Goal: Information Seeking & Learning: Learn about a topic

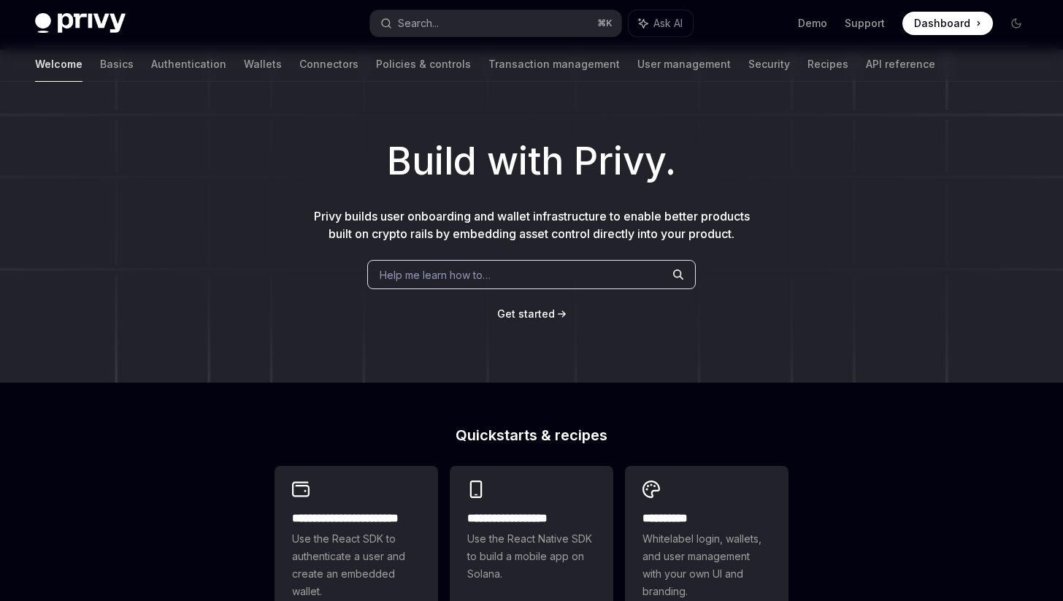
scroll to position [56, 0]
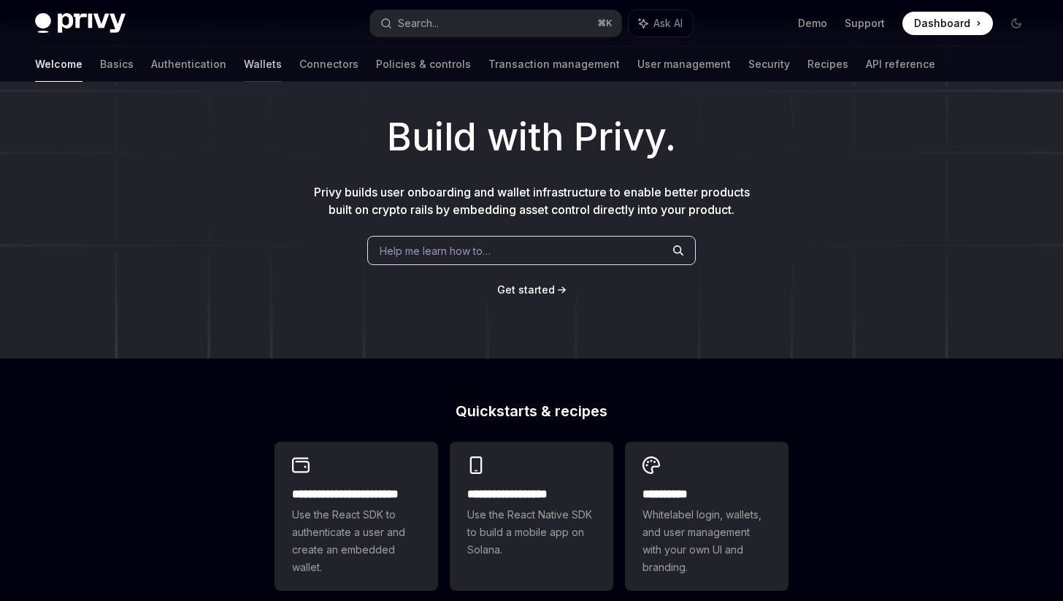
click at [244, 61] on link "Wallets" at bounding box center [263, 64] width 38 height 35
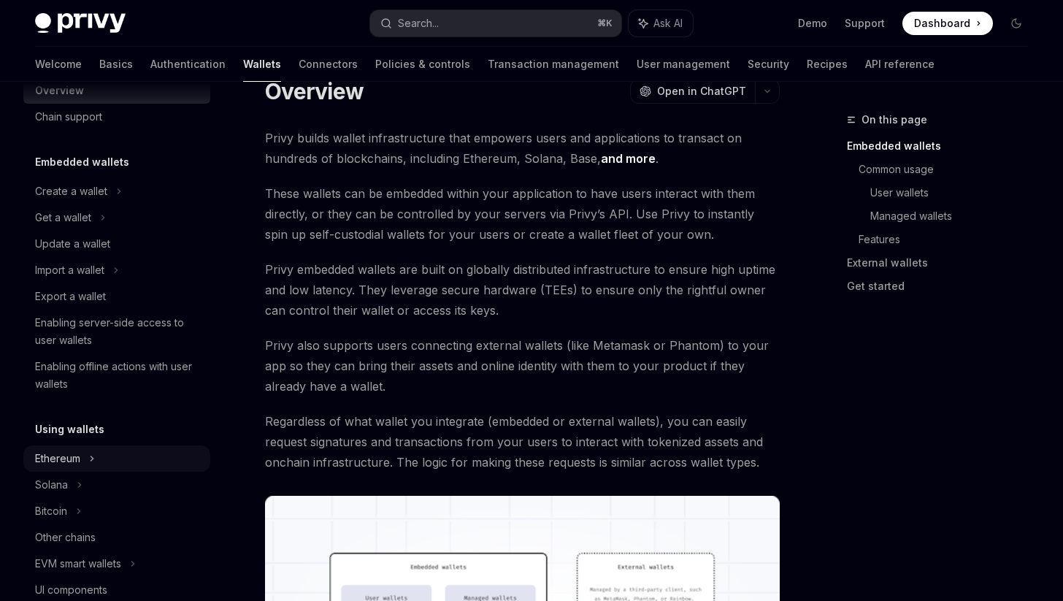
scroll to position [91, 0]
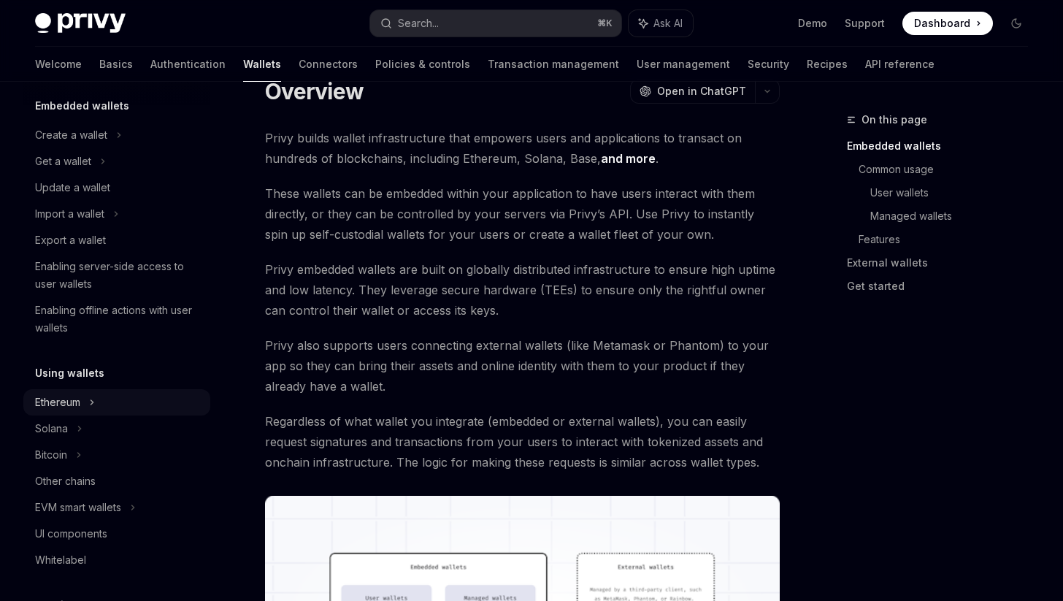
click at [88, 148] on div "Ethereum" at bounding box center [116, 135] width 187 height 26
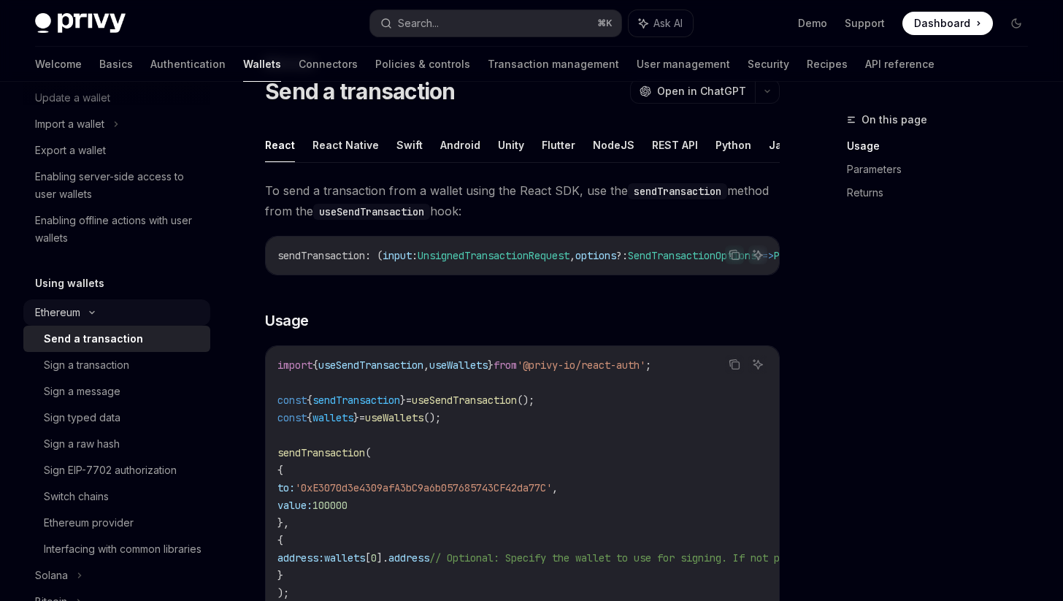
scroll to position [183, 0]
click at [175, 397] on div "Sign a message" at bounding box center [123, 390] width 158 height 18
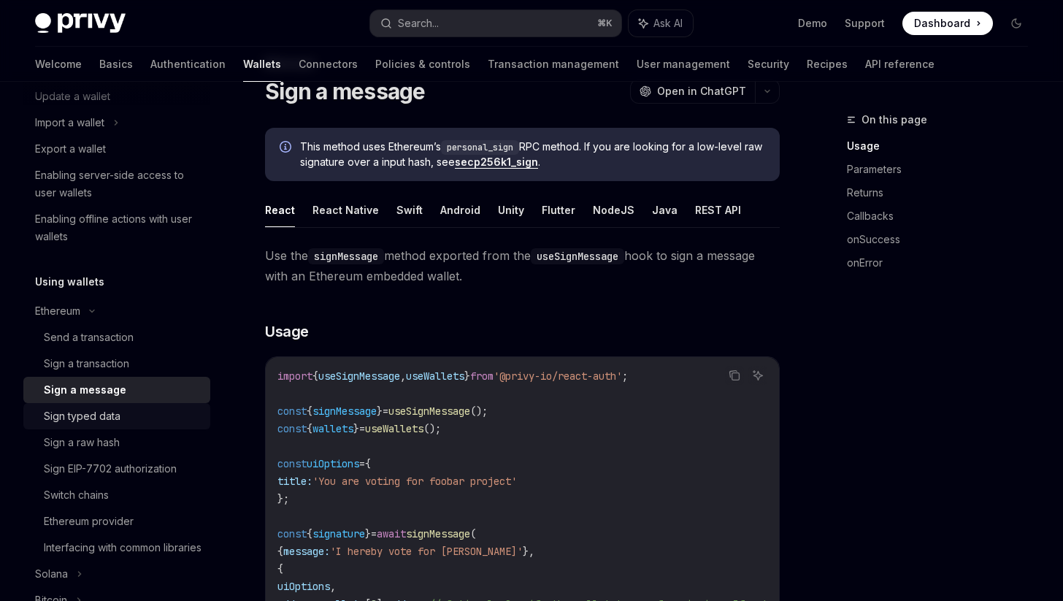
click at [120, 409] on div "Sign typed data" at bounding box center [123, 416] width 158 height 18
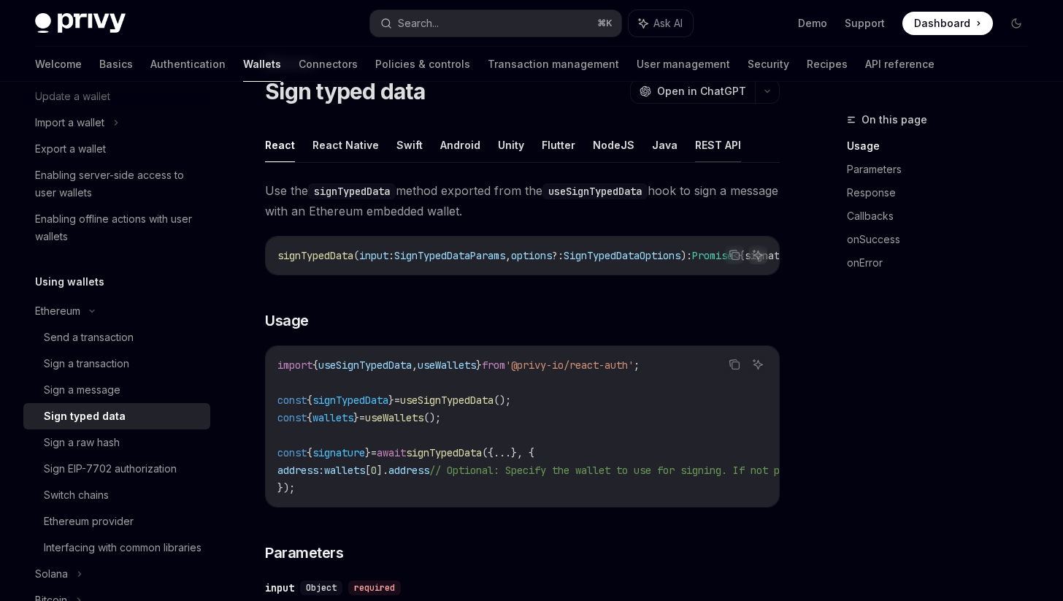
click at [706, 150] on button "REST API" at bounding box center [718, 145] width 46 height 34
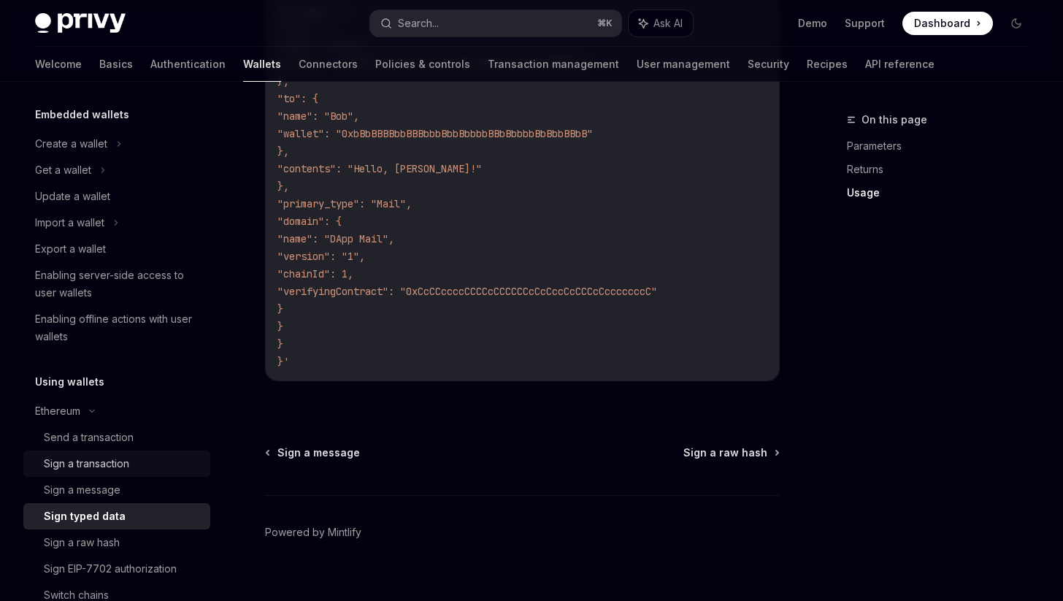
scroll to position [81, 0]
click at [131, 240] on link "Export a wallet" at bounding box center [116, 250] width 187 height 26
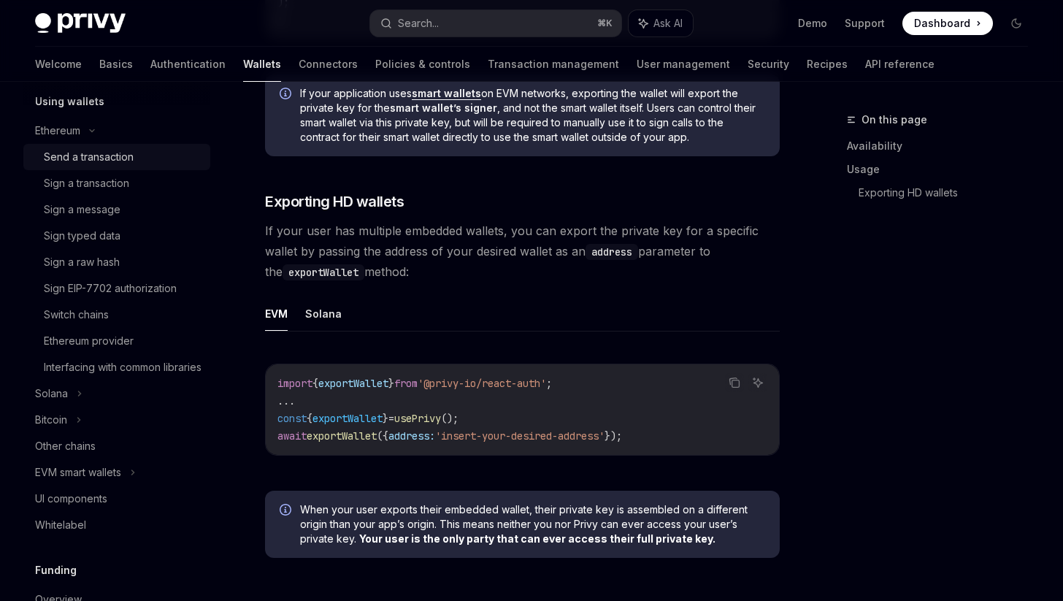
scroll to position [364, 0]
click at [151, 485] on div "EVM smart wallets" at bounding box center [116, 472] width 187 height 26
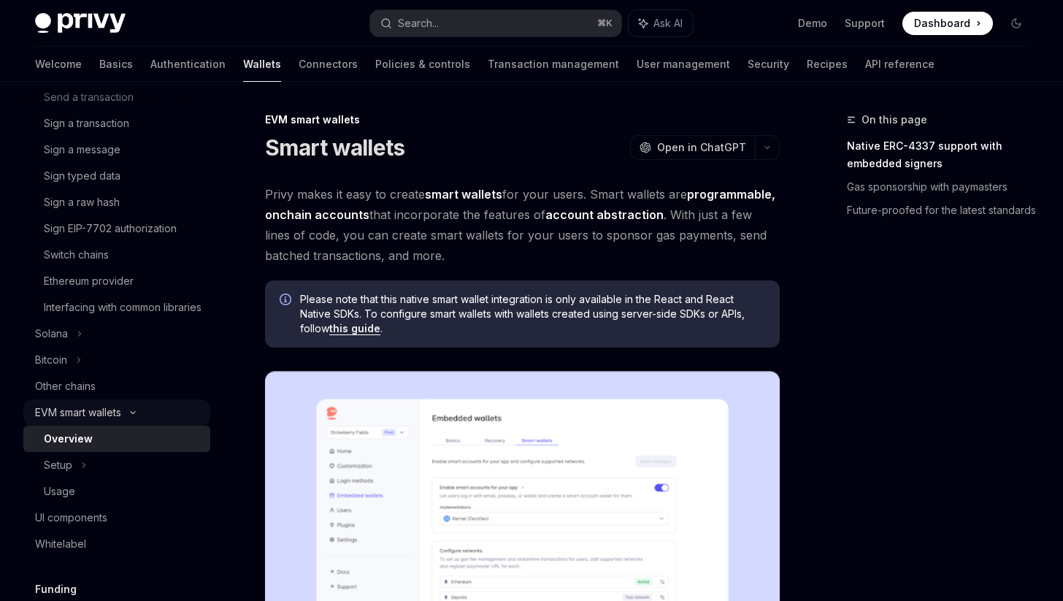
scroll to position [424, 0]
click at [108, 478] on div "Setup" at bounding box center [116, 464] width 187 height 26
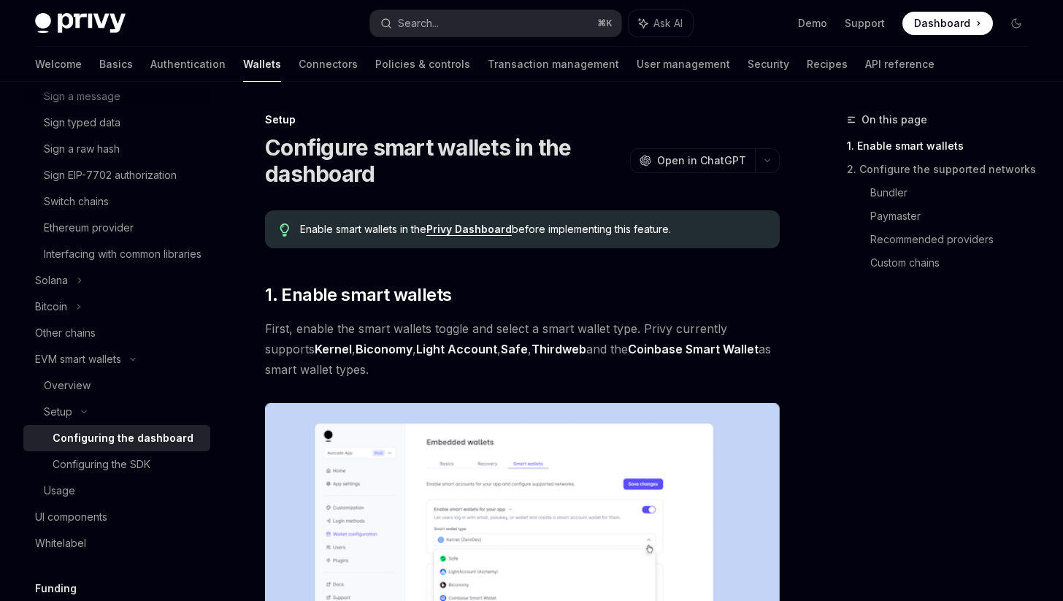
click at [110, 499] on div "Usage" at bounding box center [123, 491] width 158 height 18
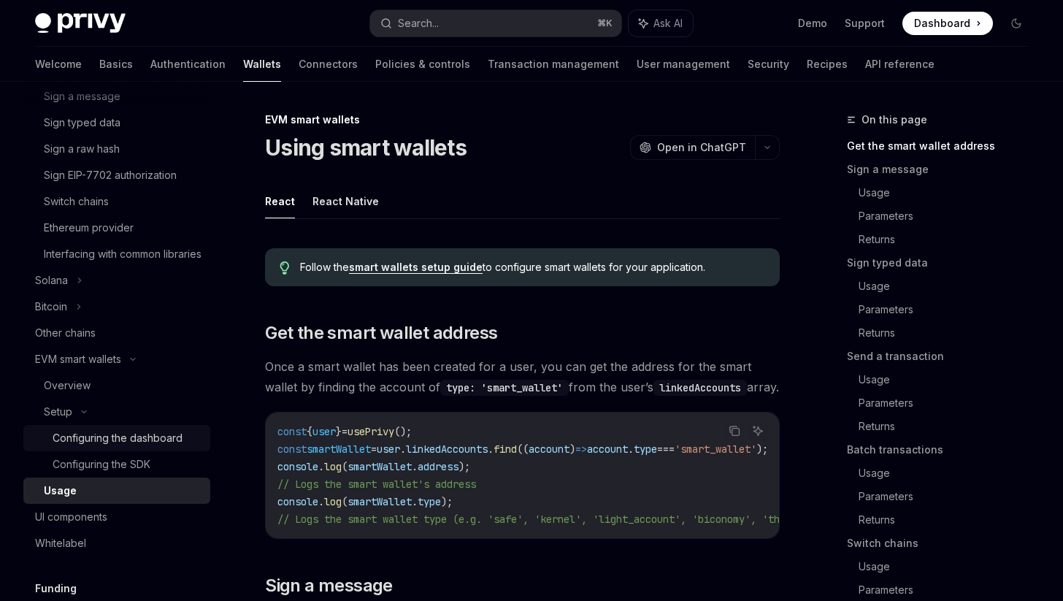
scroll to position [545, 0]
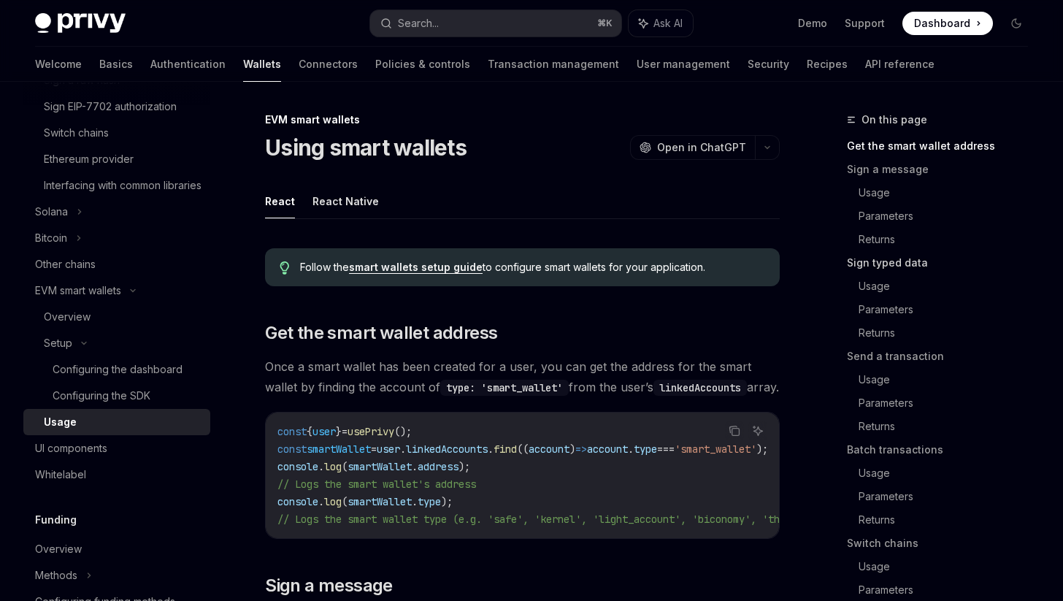
click at [914, 266] on link "Sign typed data" at bounding box center [943, 262] width 193 height 23
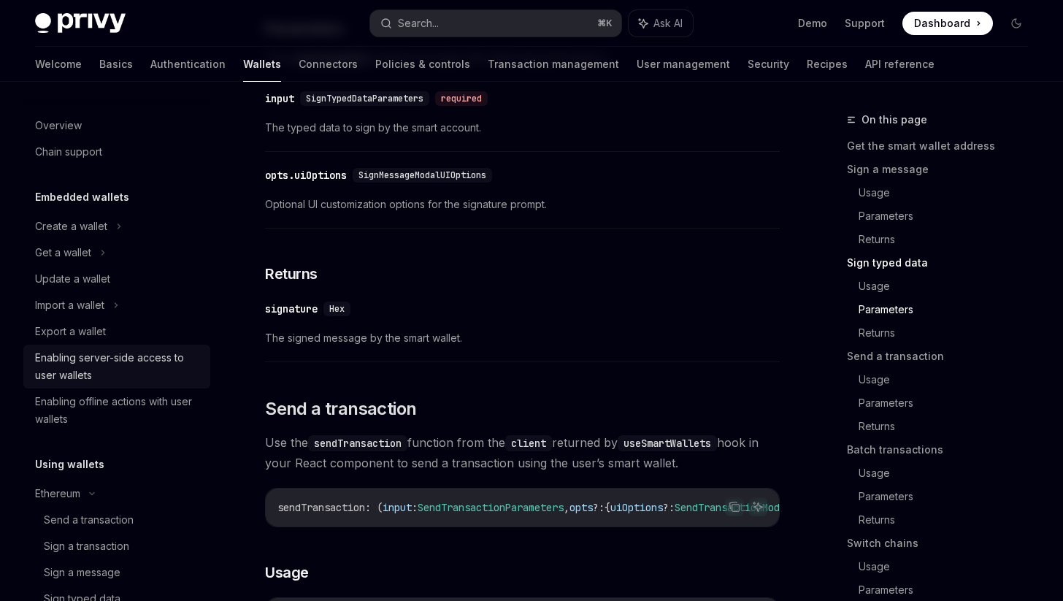
click at [185, 367] on div "Enabling server-side access to user wallets" at bounding box center [118, 366] width 166 height 35
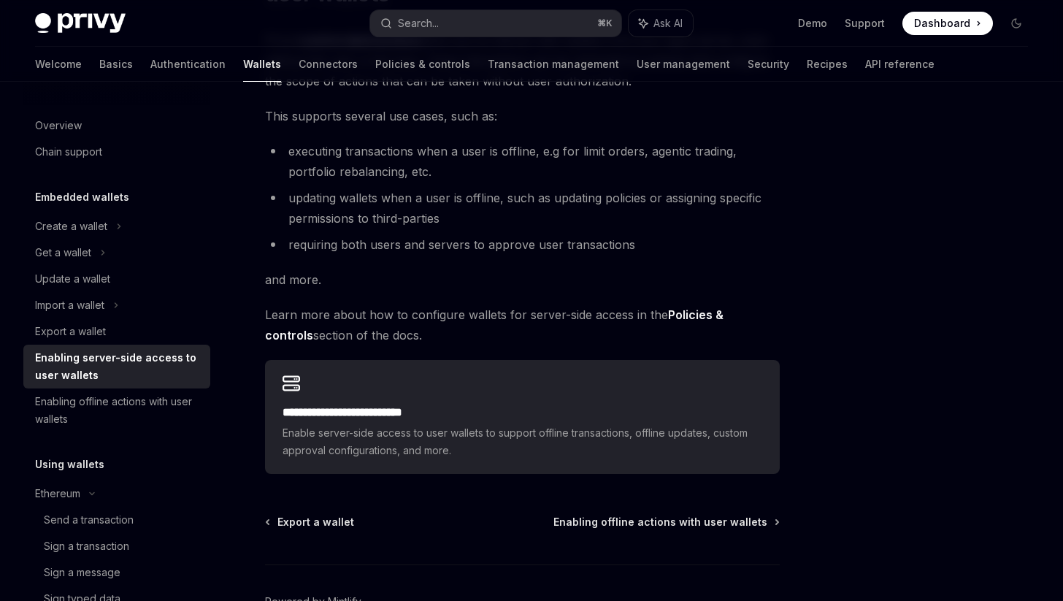
scroll to position [267, 0]
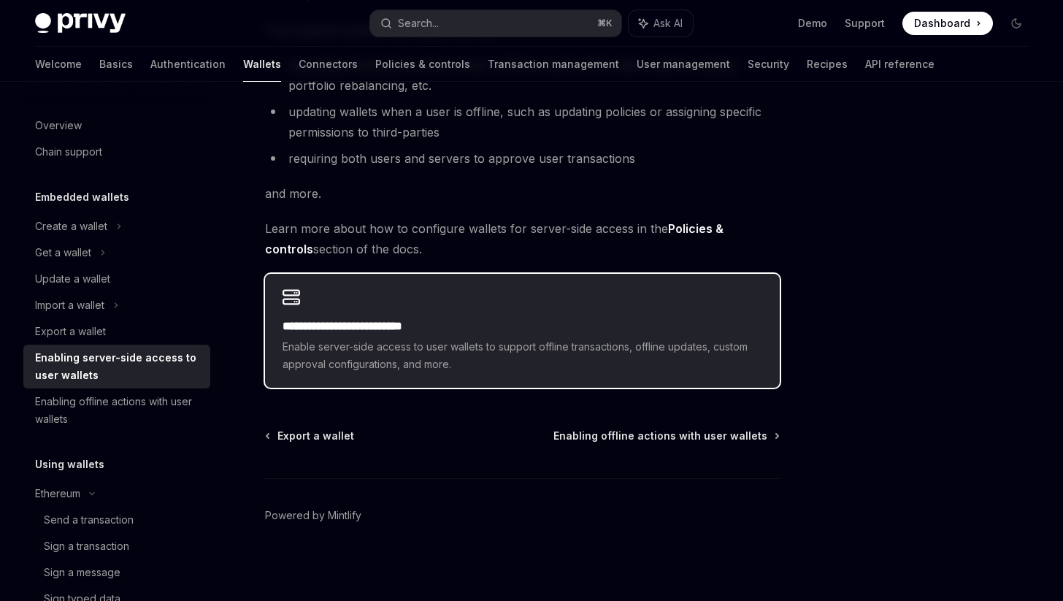
click at [619, 351] on span "Enable server-side access to user wallets to support offline transactions, offl…" at bounding box center [523, 355] width 480 height 35
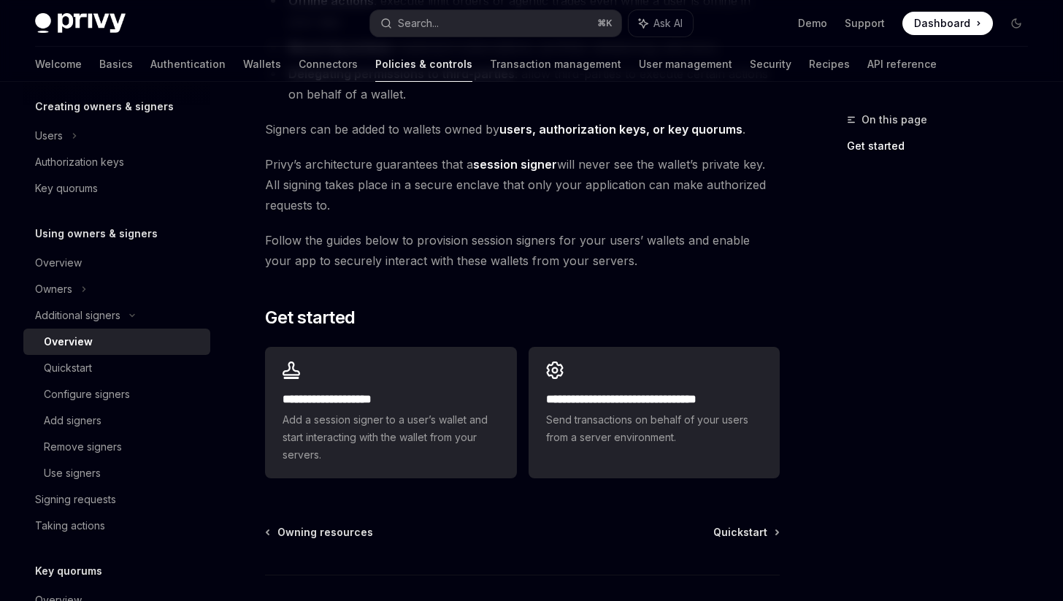
scroll to position [294, 0]
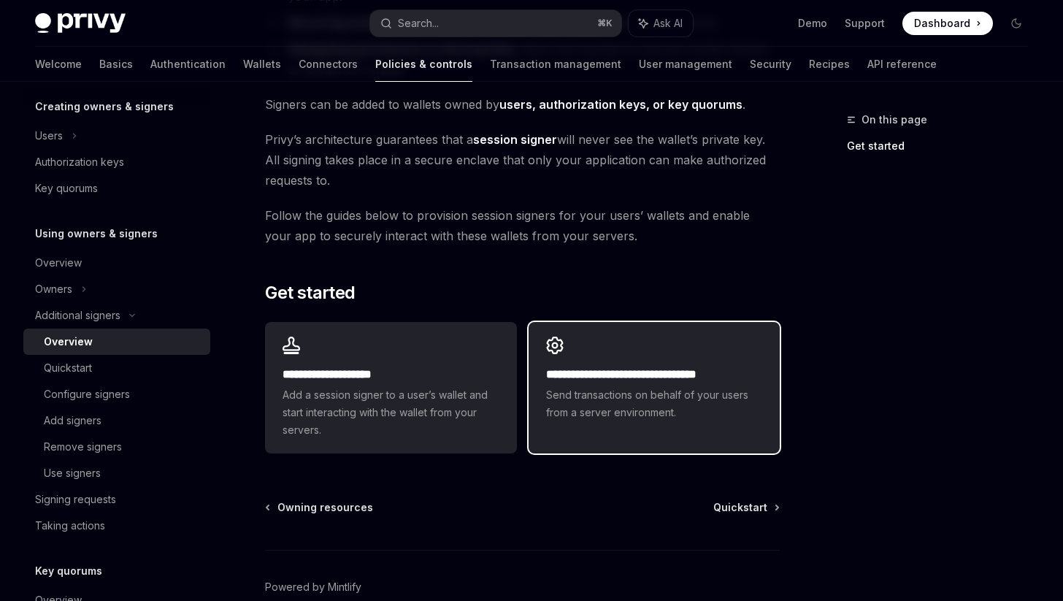
click at [633, 437] on link "**********" at bounding box center [654, 387] width 251 height 131
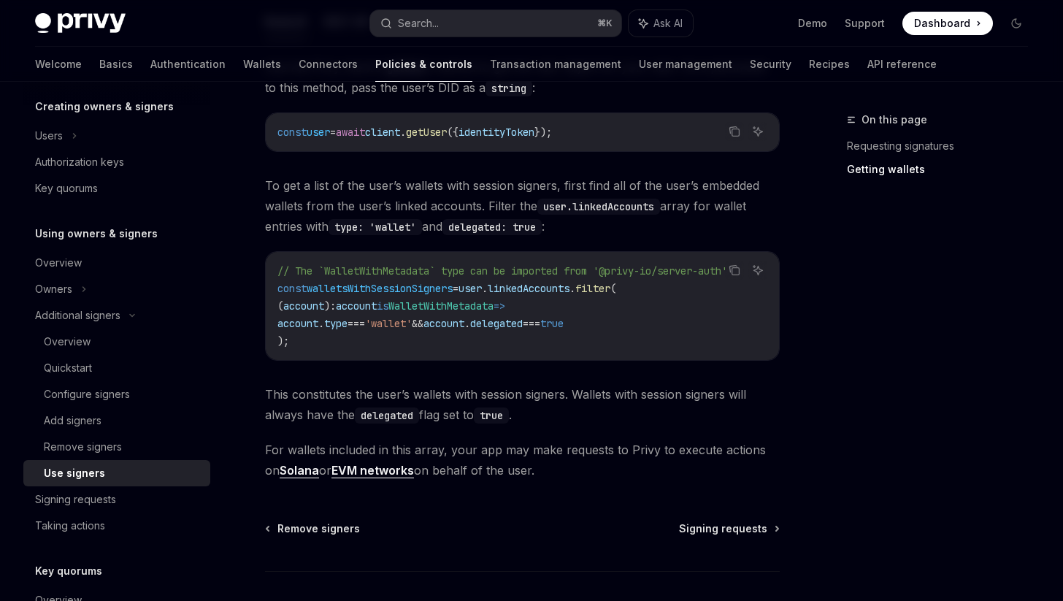
scroll to position [668, 0]
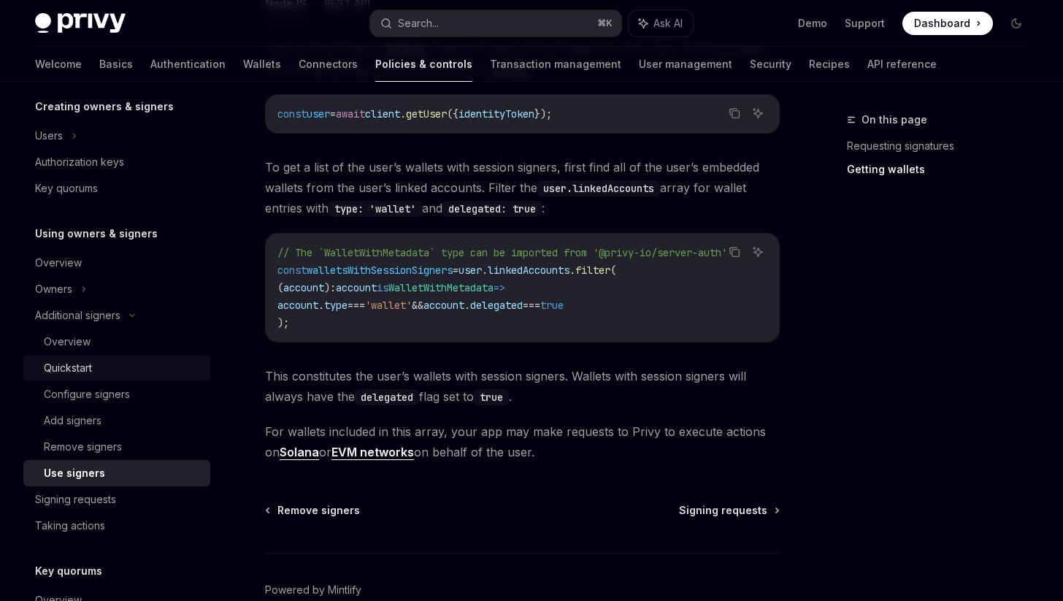
click at [123, 356] on link "Quickstart" at bounding box center [116, 368] width 187 height 26
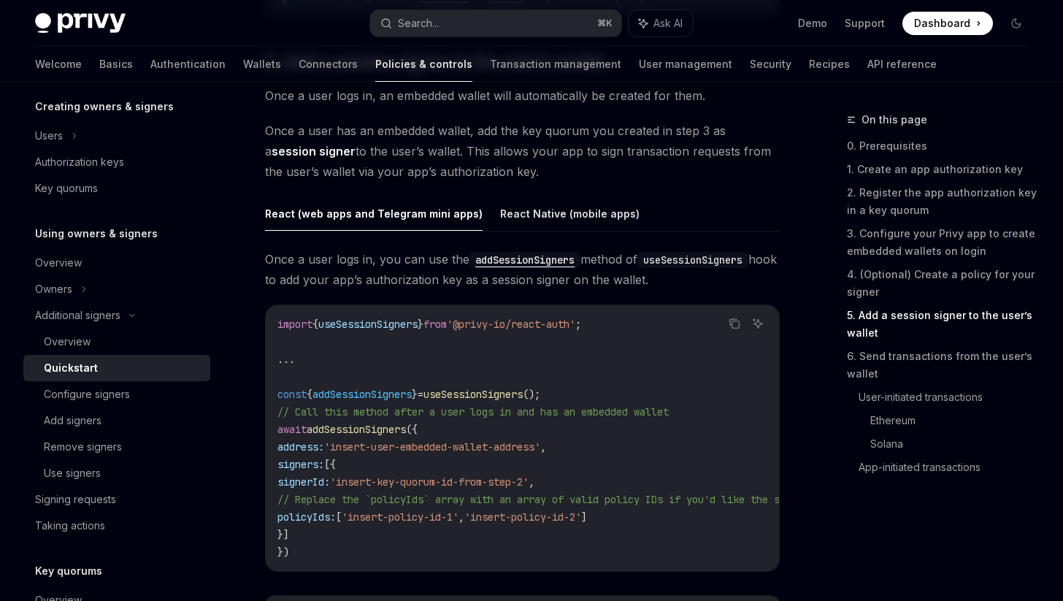
scroll to position [2608, 0]
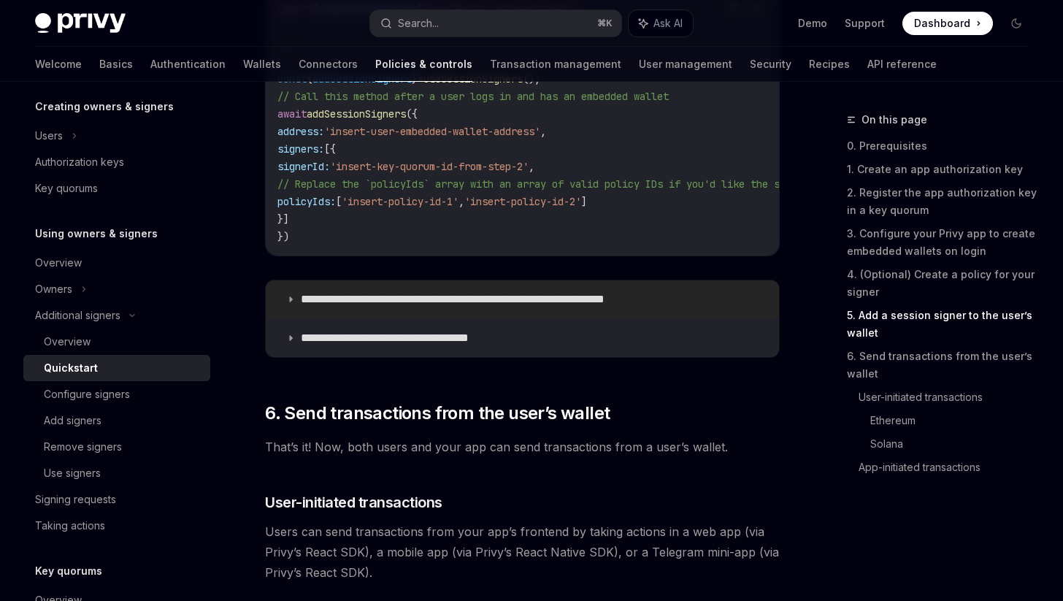
click at [529, 307] on p "**********" at bounding box center [488, 299] width 375 height 15
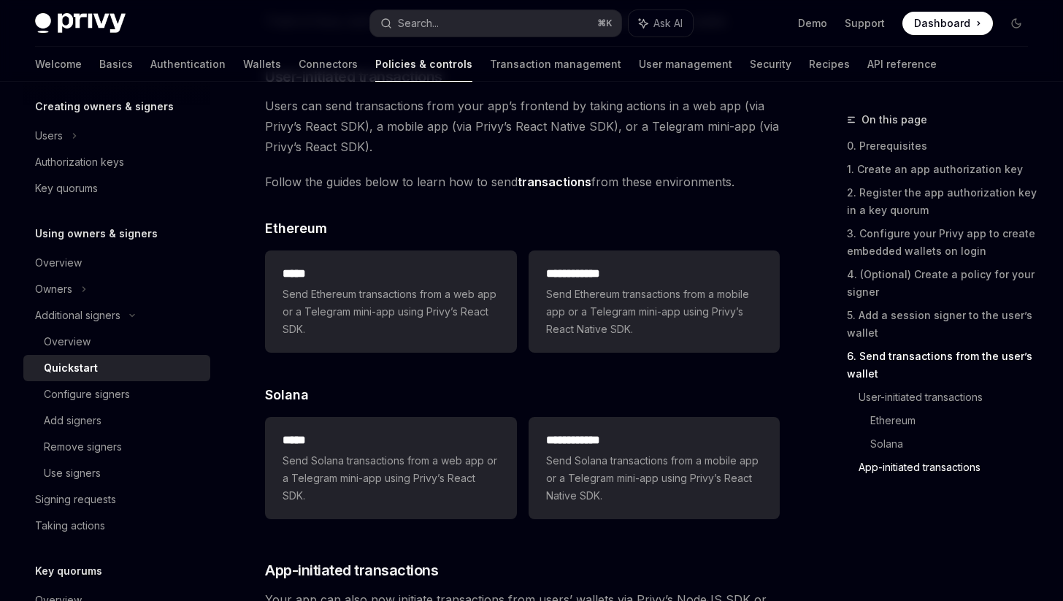
scroll to position [3848, 0]
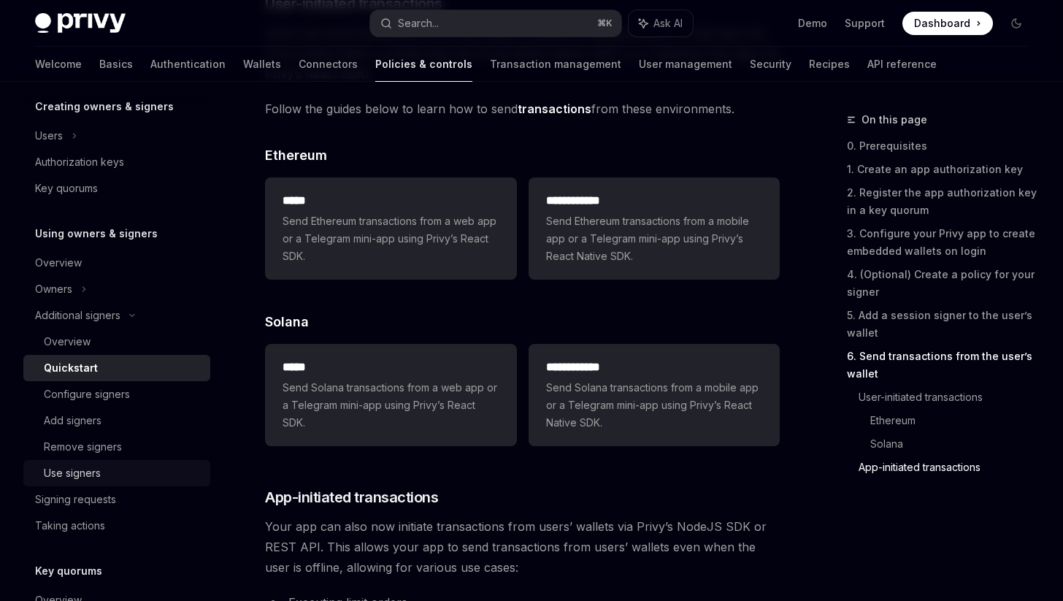
click at [158, 475] on div "Use signers" at bounding box center [123, 473] width 158 height 18
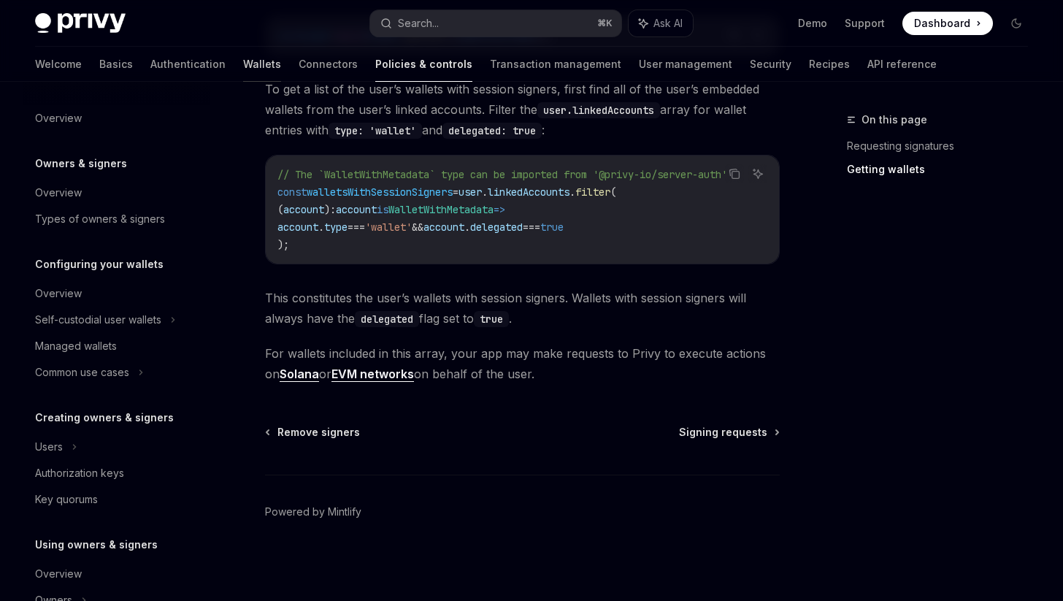
click at [243, 69] on link "Wallets" at bounding box center [262, 64] width 38 height 35
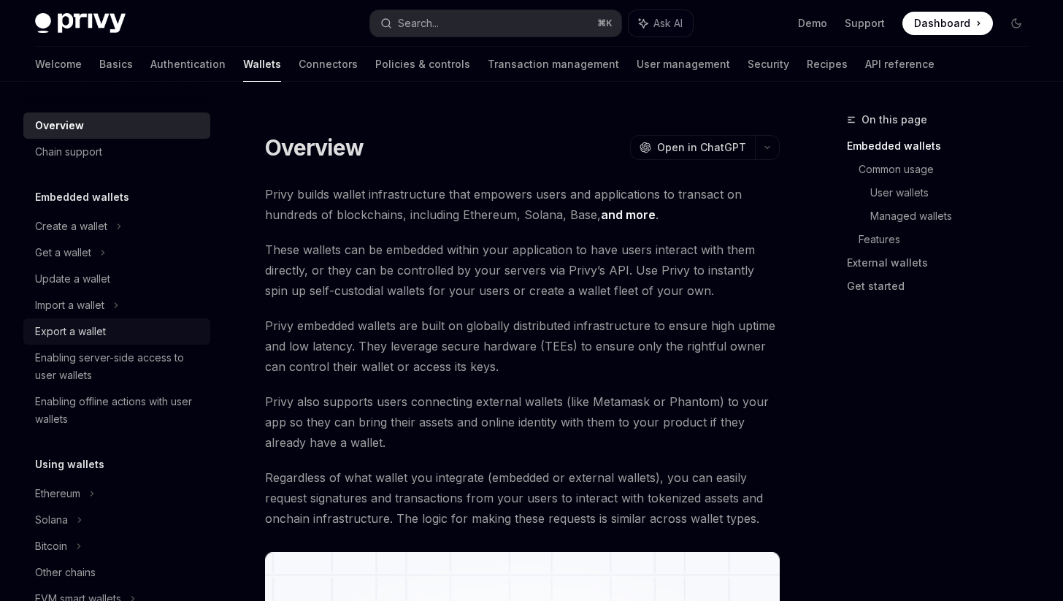
scroll to position [171, 0]
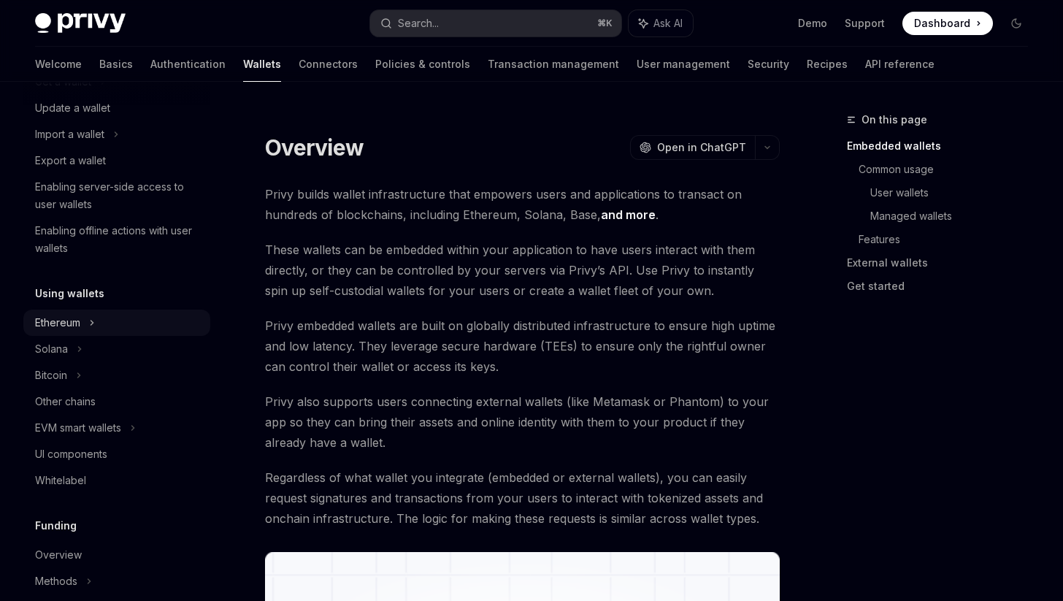
click at [112, 69] on div "Ethereum" at bounding box center [116, 55] width 187 height 26
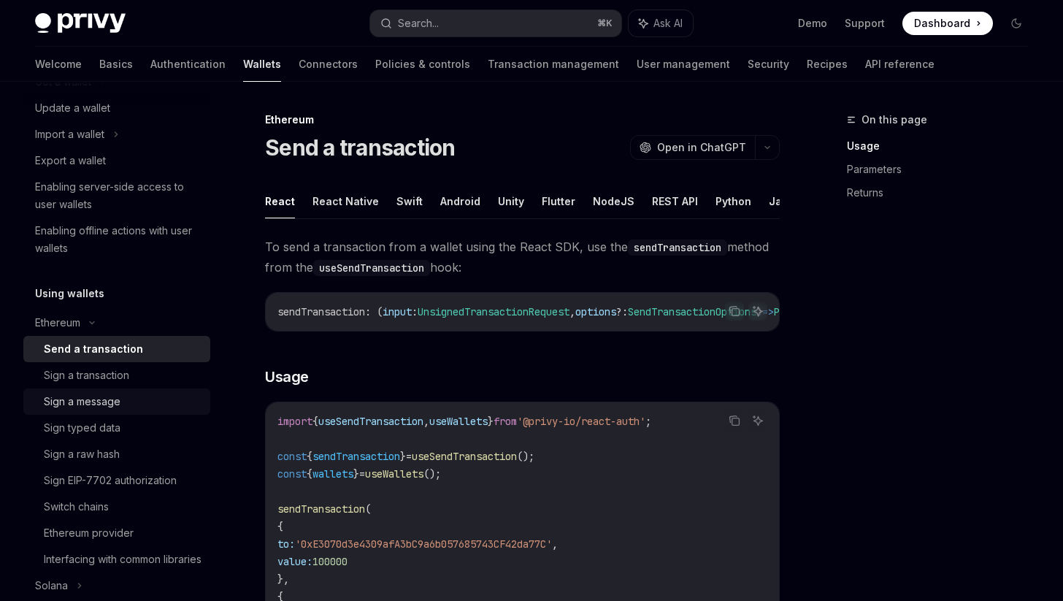
scroll to position [173, 0]
click at [153, 397] on div "Sign a message" at bounding box center [123, 400] width 158 height 18
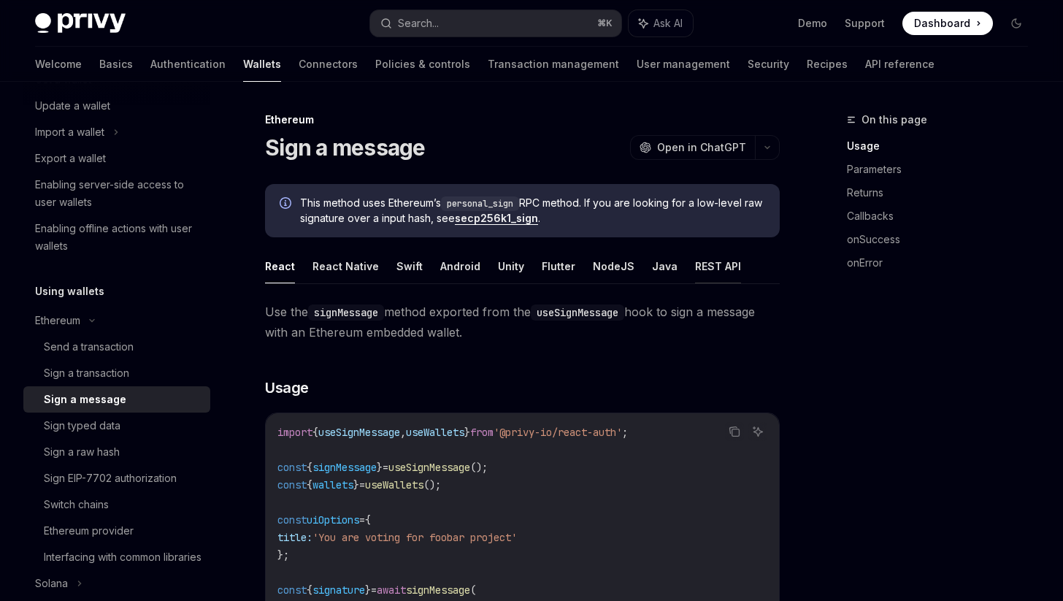
click at [695, 265] on button "REST API" at bounding box center [718, 266] width 46 height 34
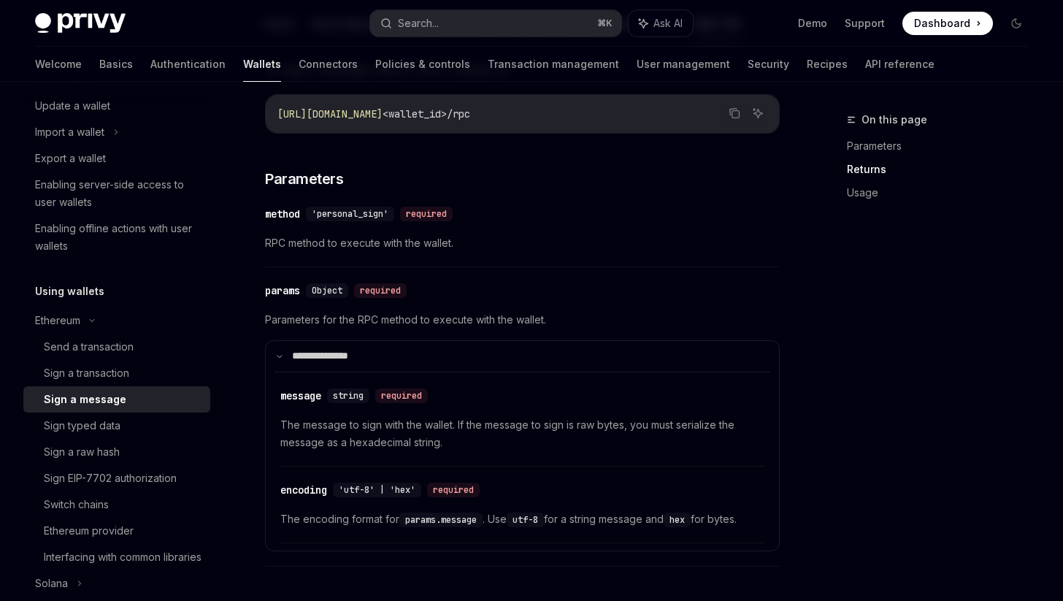
scroll to position [90, 0]
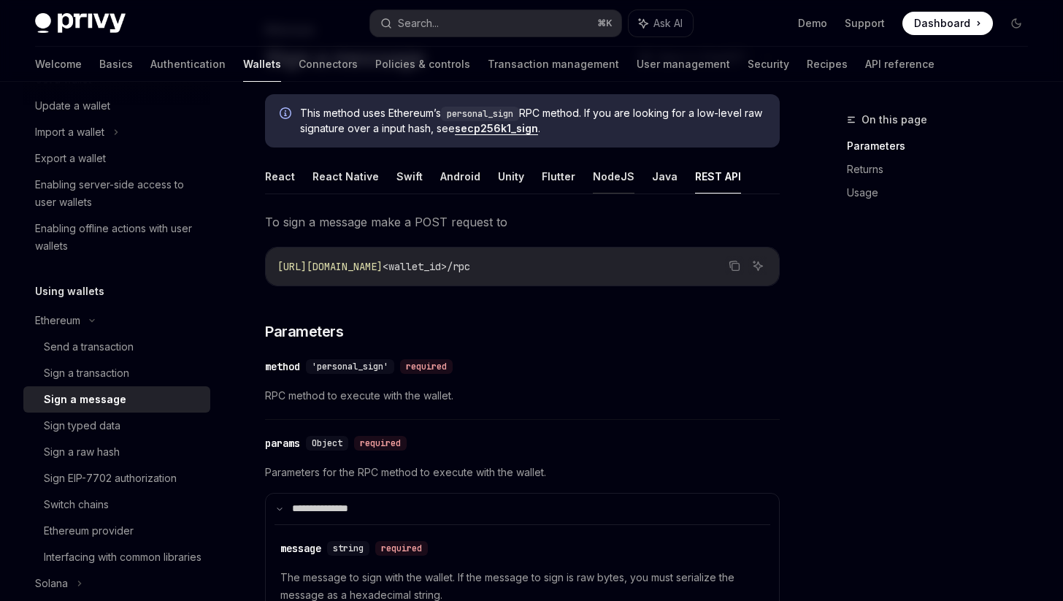
click at [593, 183] on button "NodeJS" at bounding box center [614, 176] width 42 height 34
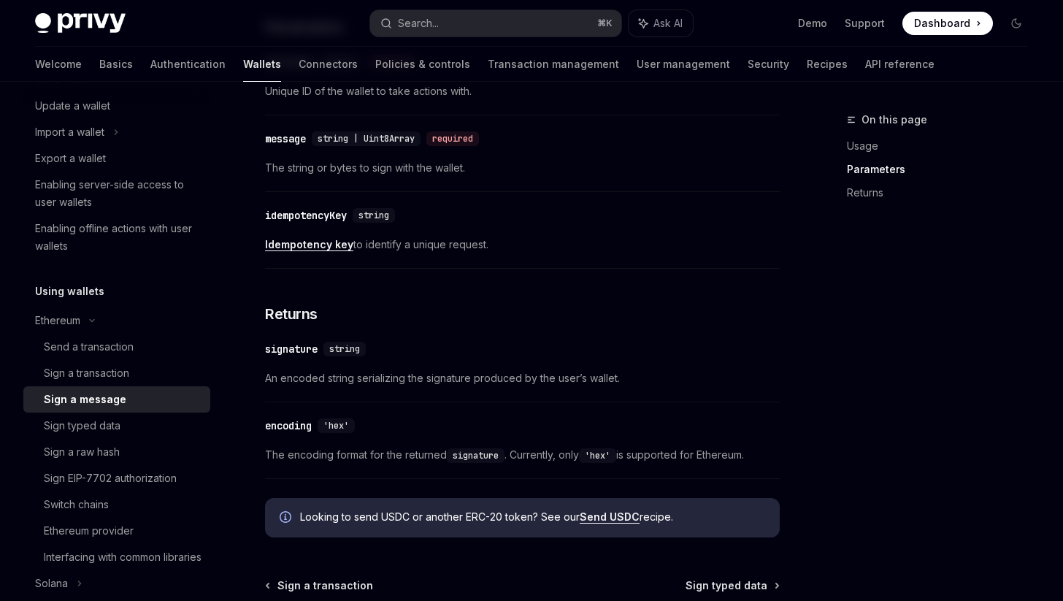
scroll to position [573, 0]
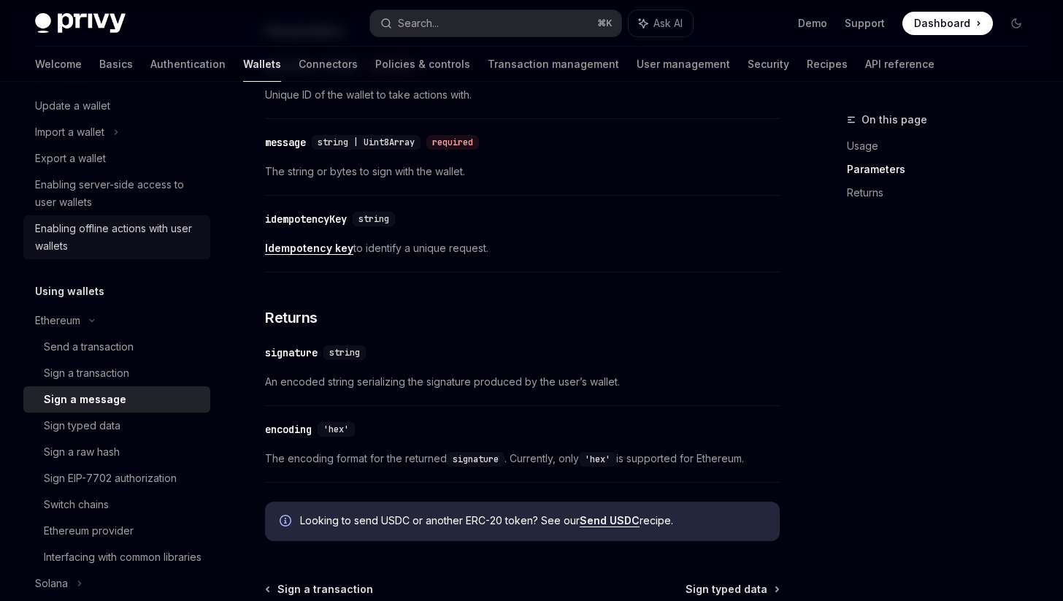
click at [168, 224] on div "Enabling offline actions with user wallets" at bounding box center [118, 237] width 166 height 35
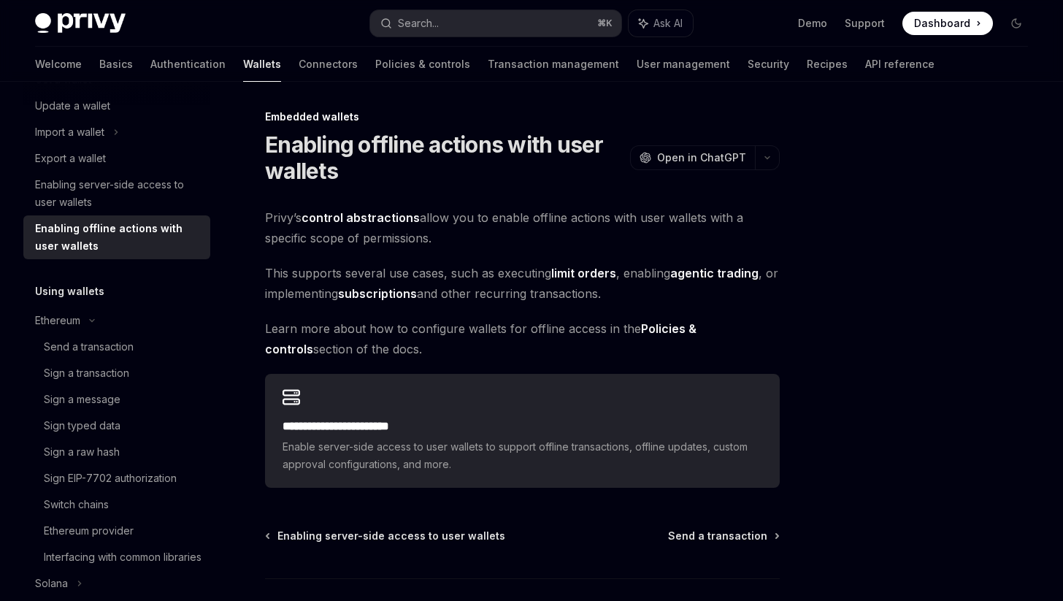
scroll to position [5, 0]
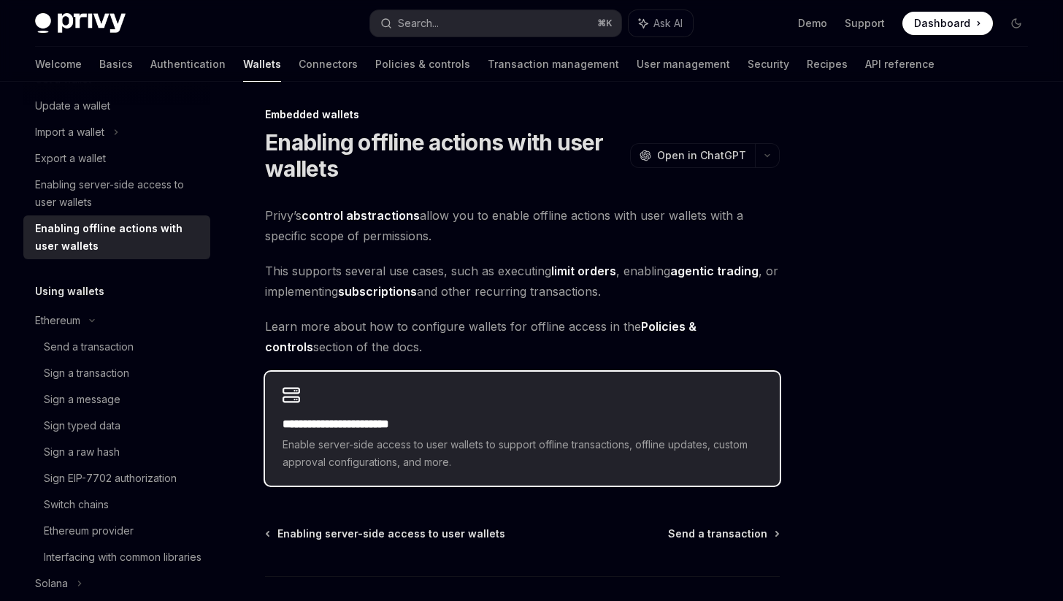
click at [405, 426] on h2 "**********" at bounding box center [523, 424] width 480 height 18
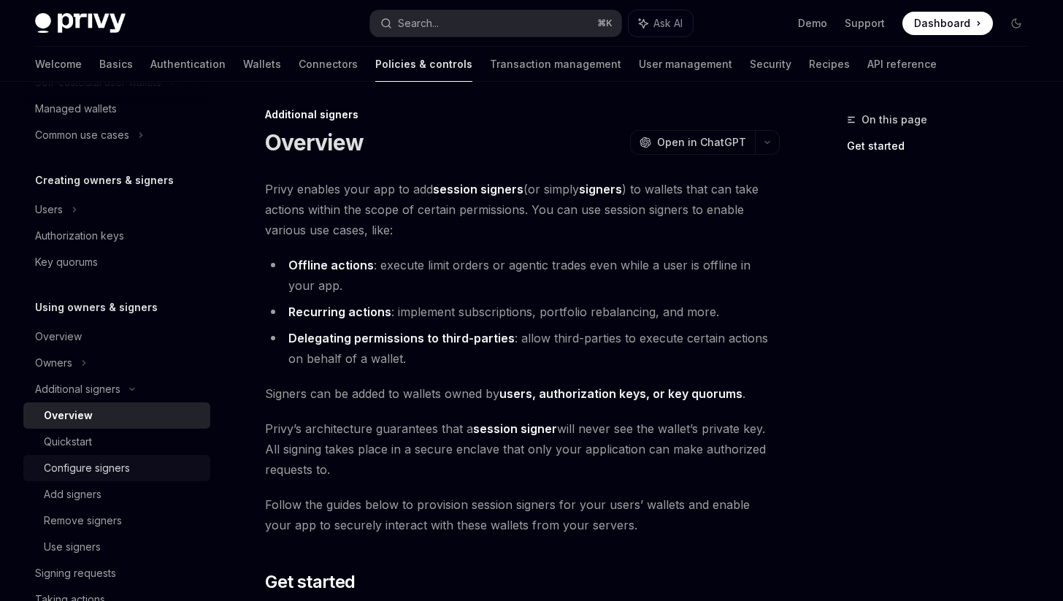
scroll to position [359, 0]
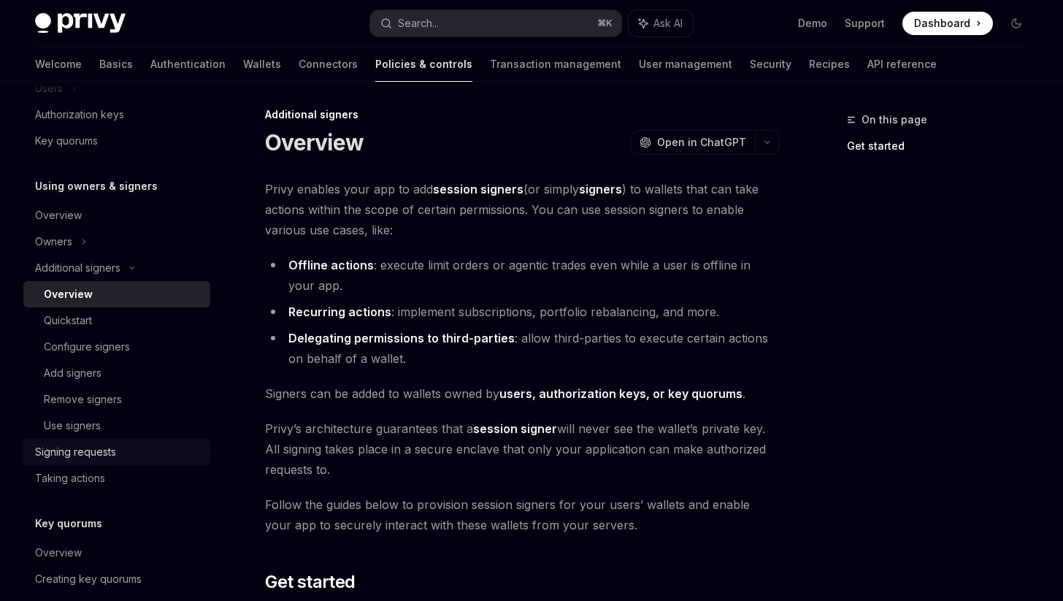
click at [124, 448] on div "Signing requests" at bounding box center [118, 452] width 166 height 18
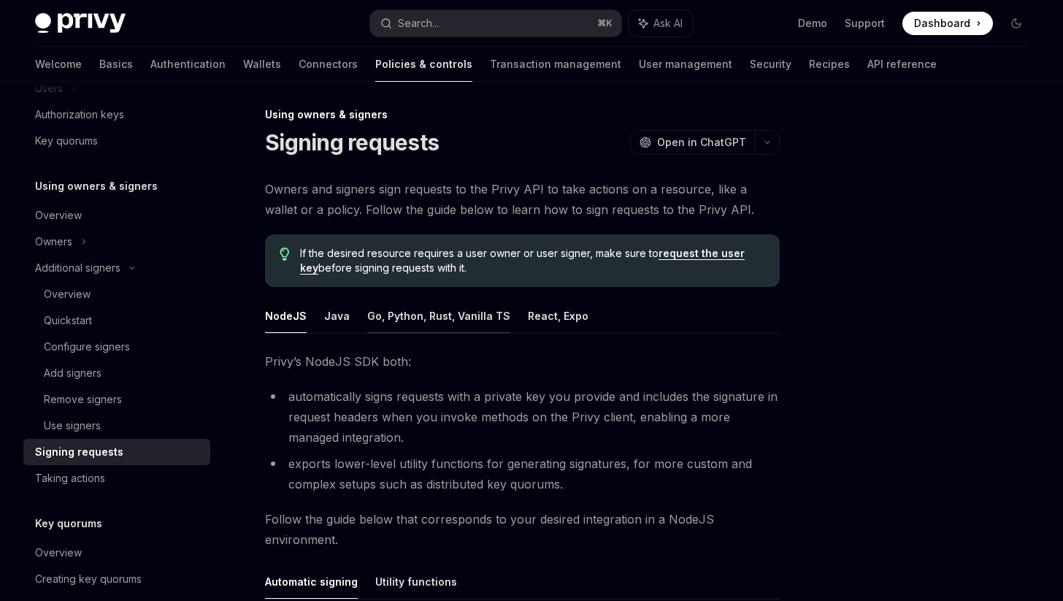
click at [470, 314] on button "Go, Python, Rust, Vanilla TS" at bounding box center [438, 316] width 143 height 34
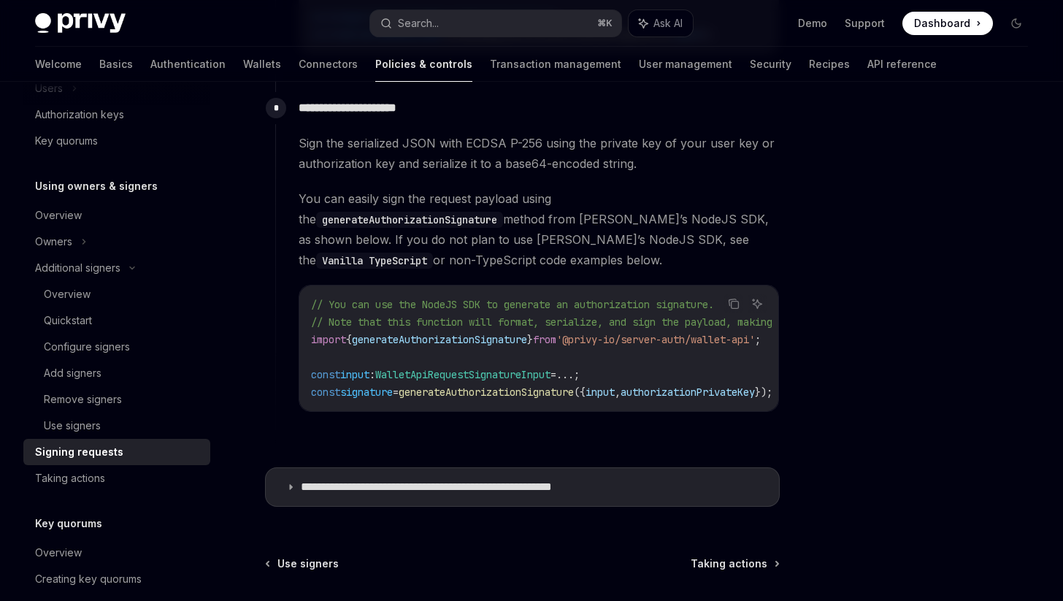
scroll to position [1401, 0]
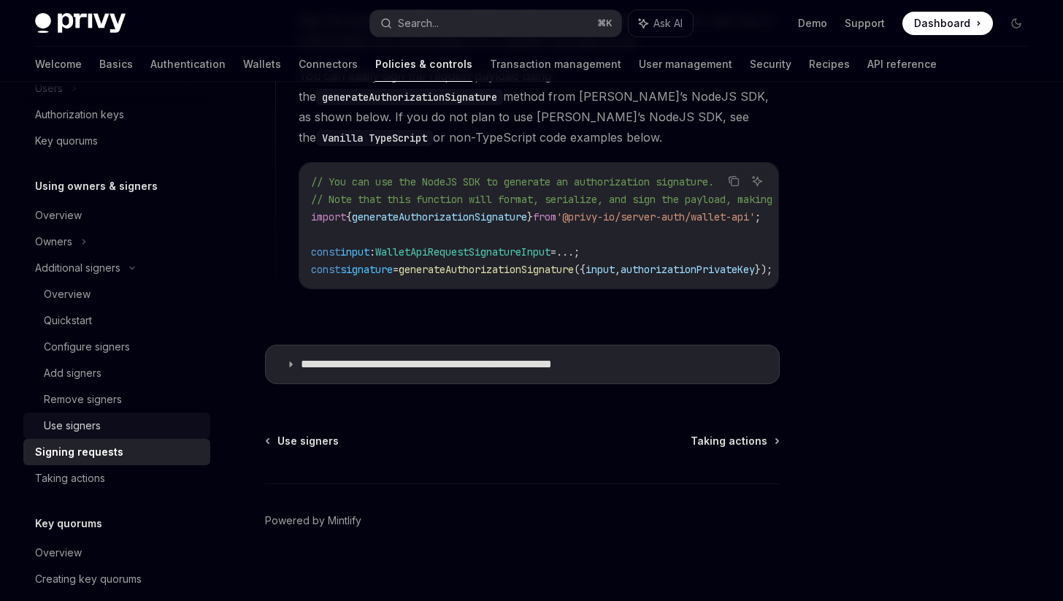
click at [127, 419] on div "Use signers" at bounding box center [123, 426] width 158 height 18
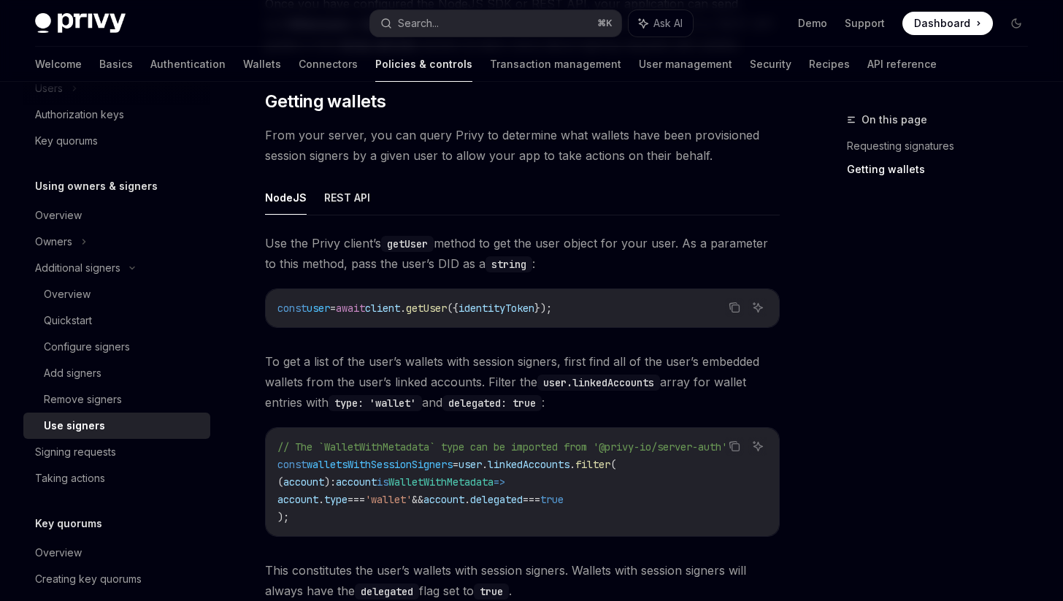
scroll to position [476, 0]
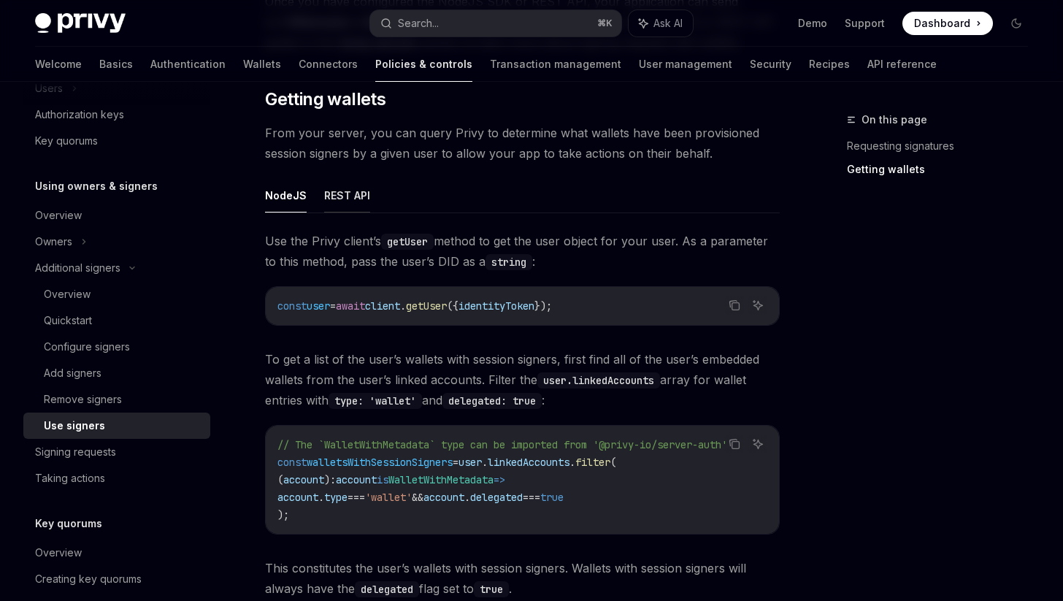
click at [338, 188] on button "REST API" at bounding box center [347, 195] width 46 height 34
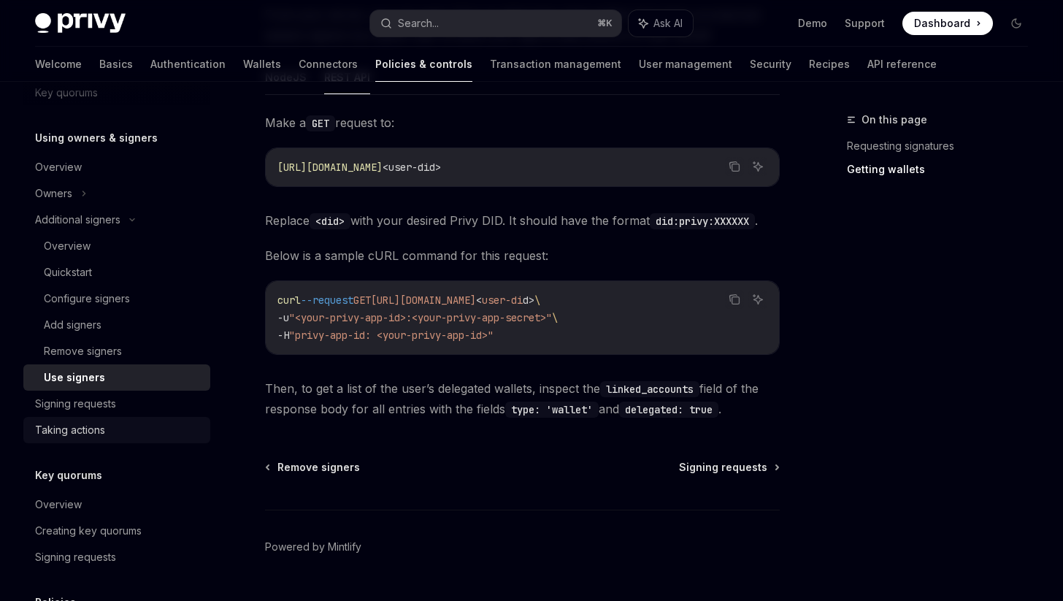
scroll to position [407, 0]
click at [129, 421] on div "Taking actions" at bounding box center [118, 430] width 166 height 18
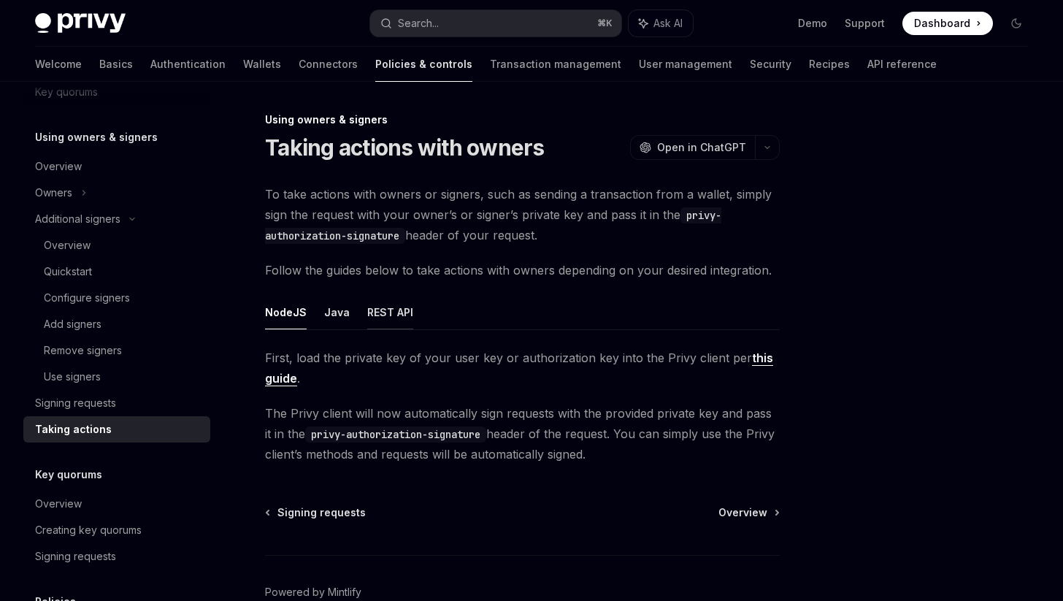
click at [404, 319] on button "REST API" at bounding box center [390, 312] width 46 height 34
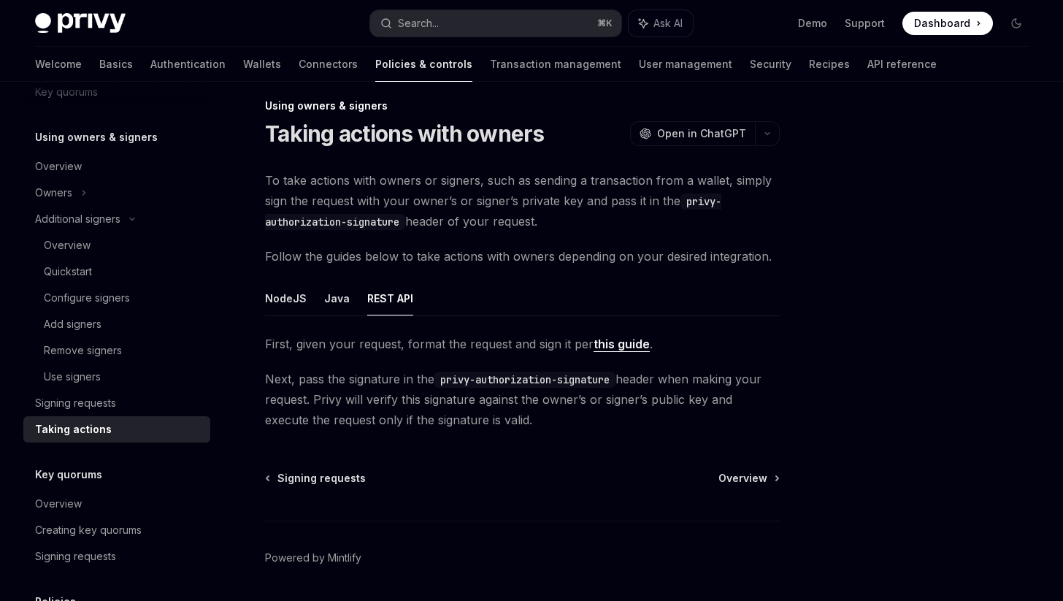
scroll to position [15, 0]
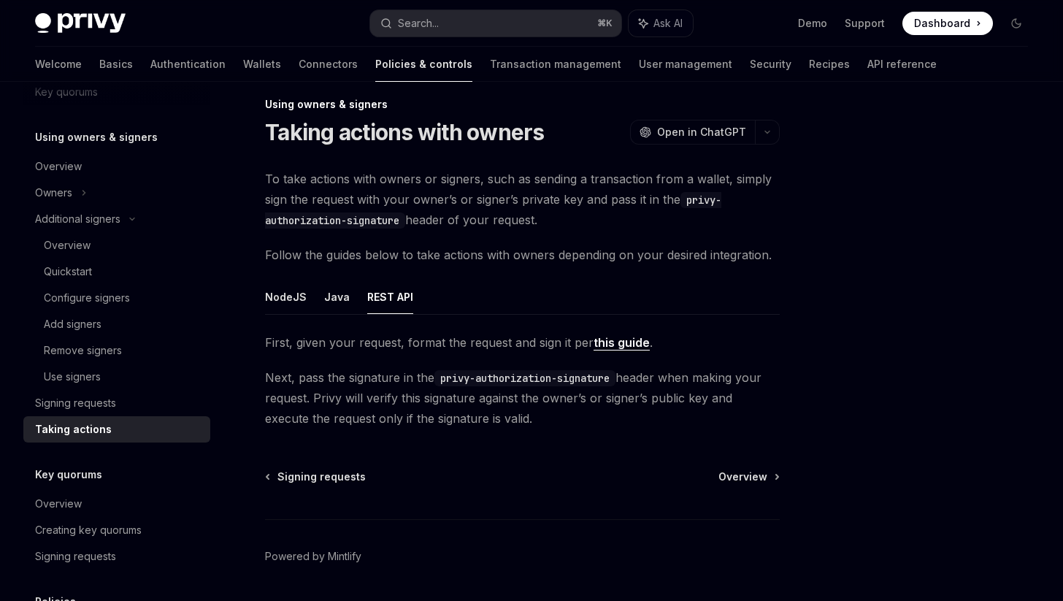
click at [621, 337] on link "this guide" at bounding box center [622, 342] width 56 height 15
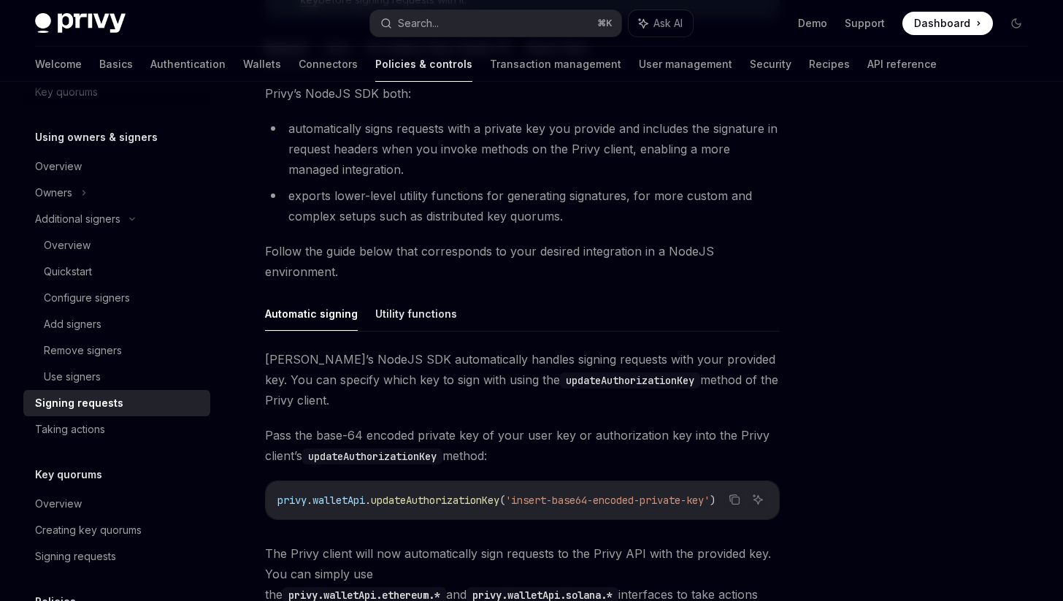
scroll to position [94, 0]
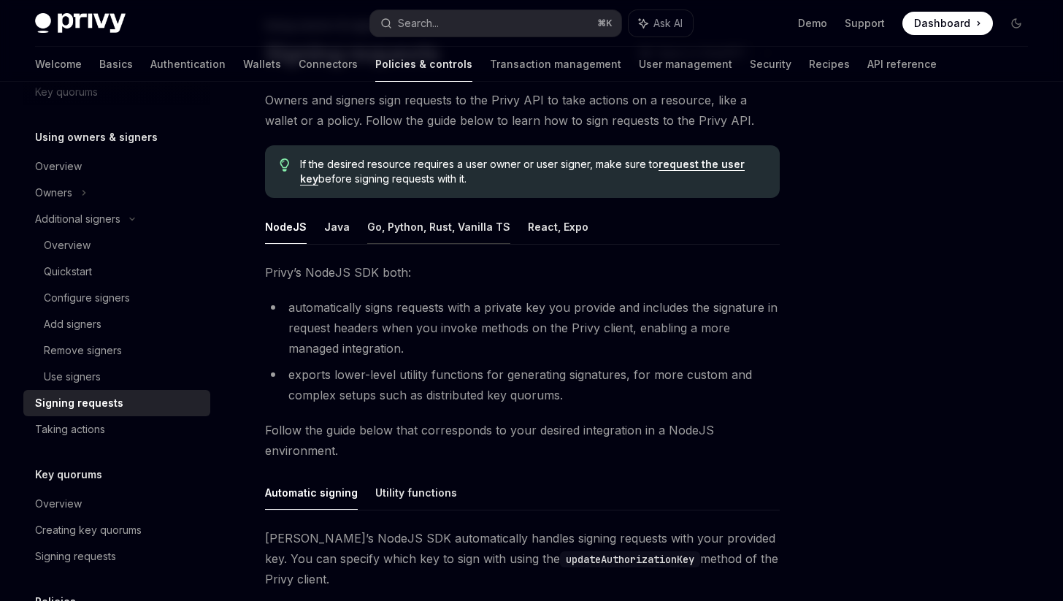
click at [466, 218] on button "Go, Python, Rust, Vanilla TS" at bounding box center [438, 227] width 143 height 34
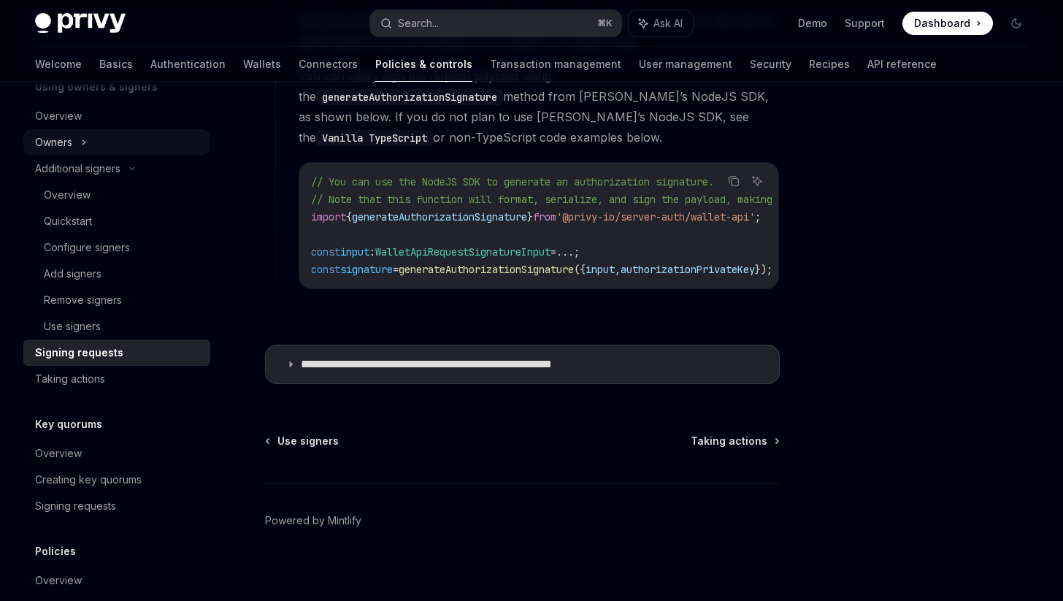
scroll to position [459, 0]
click at [171, 496] on link "Signing requests" at bounding box center [116, 505] width 187 height 26
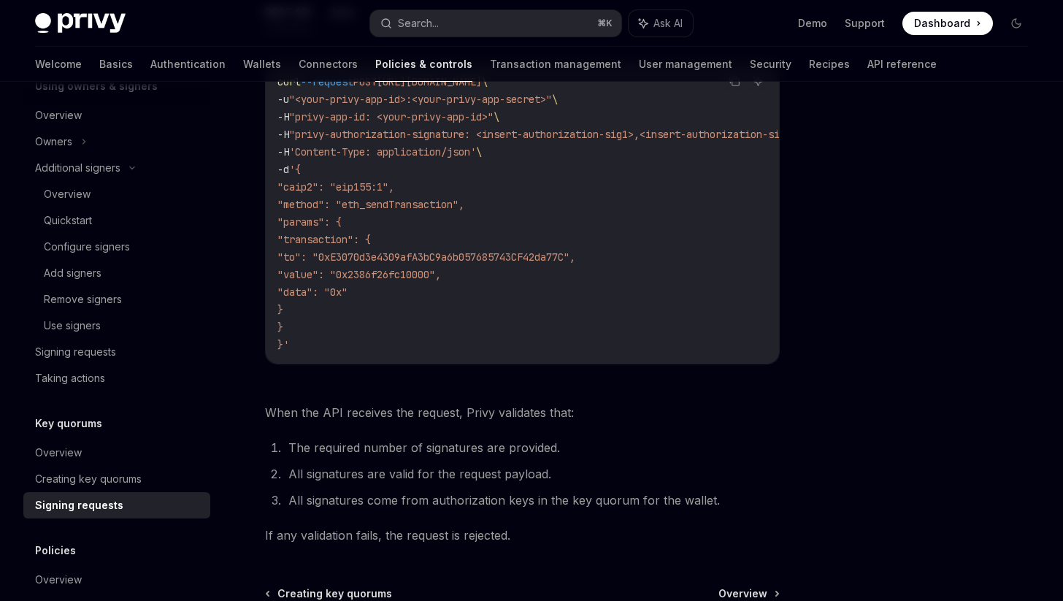
scroll to position [494, 0]
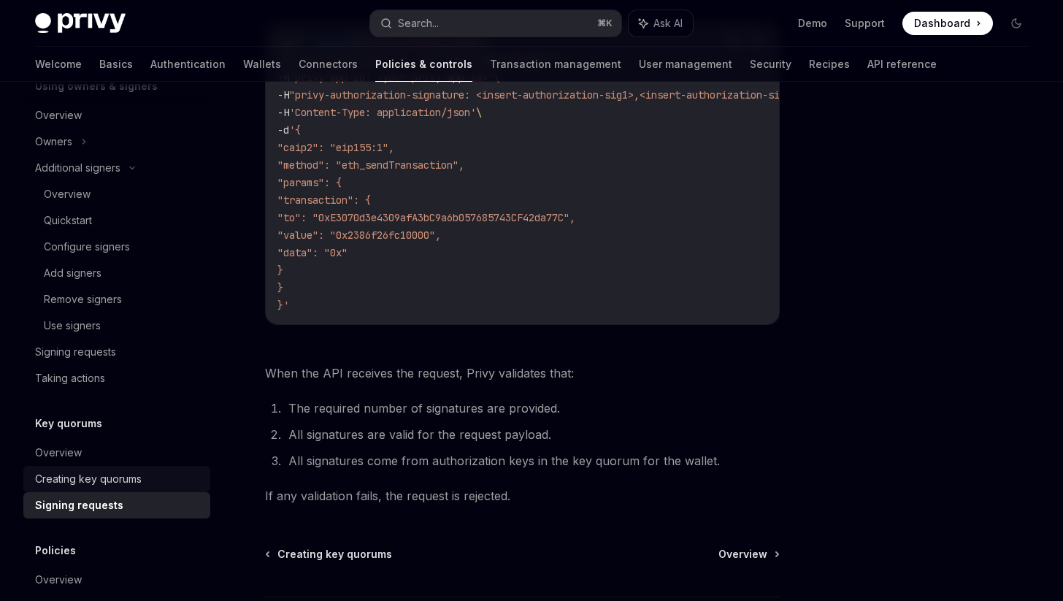
click at [161, 482] on div "Creating key quorums" at bounding box center [118, 479] width 166 height 18
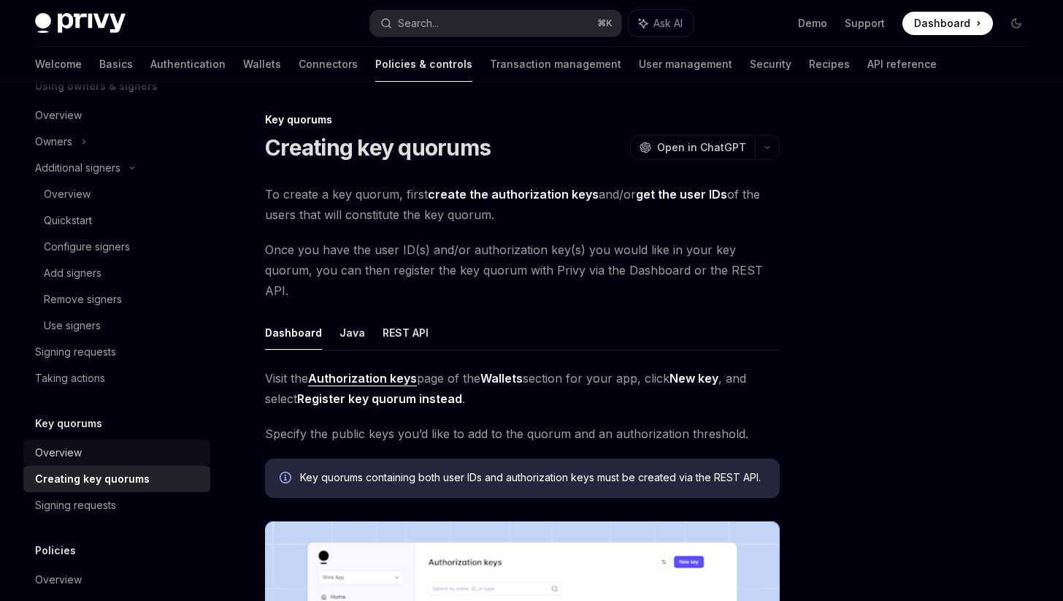
click at [145, 454] on div "Overview" at bounding box center [118, 453] width 166 height 18
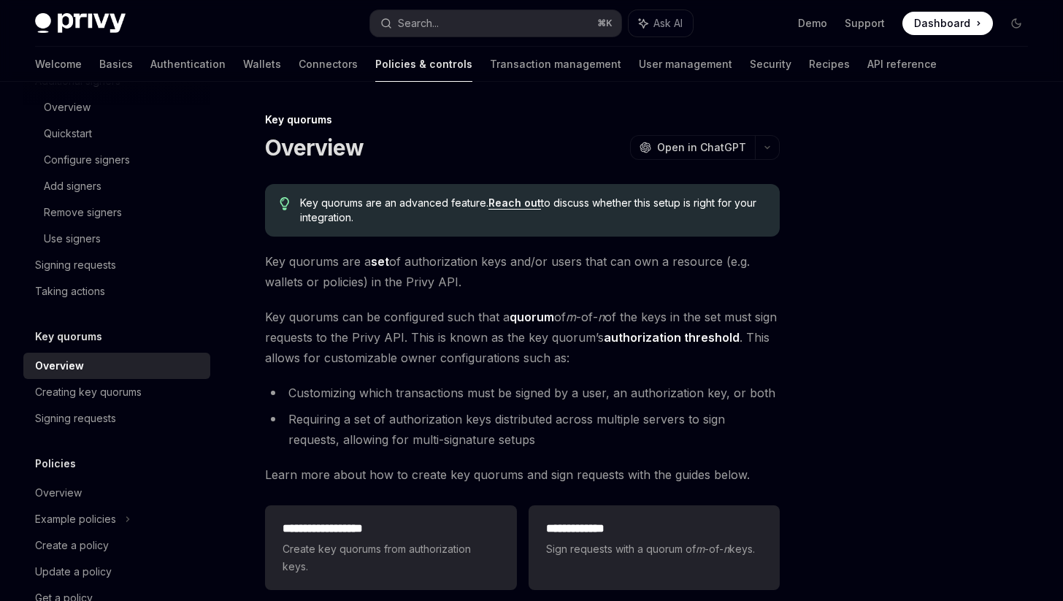
scroll to position [585, 0]
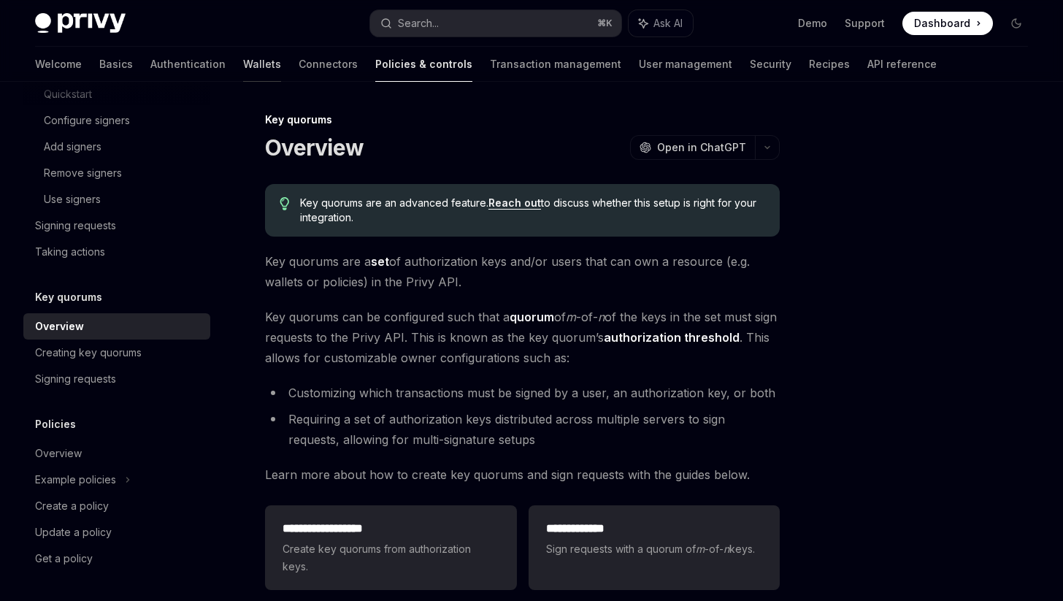
click at [243, 53] on link "Wallets" at bounding box center [262, 64] width 38 height 35
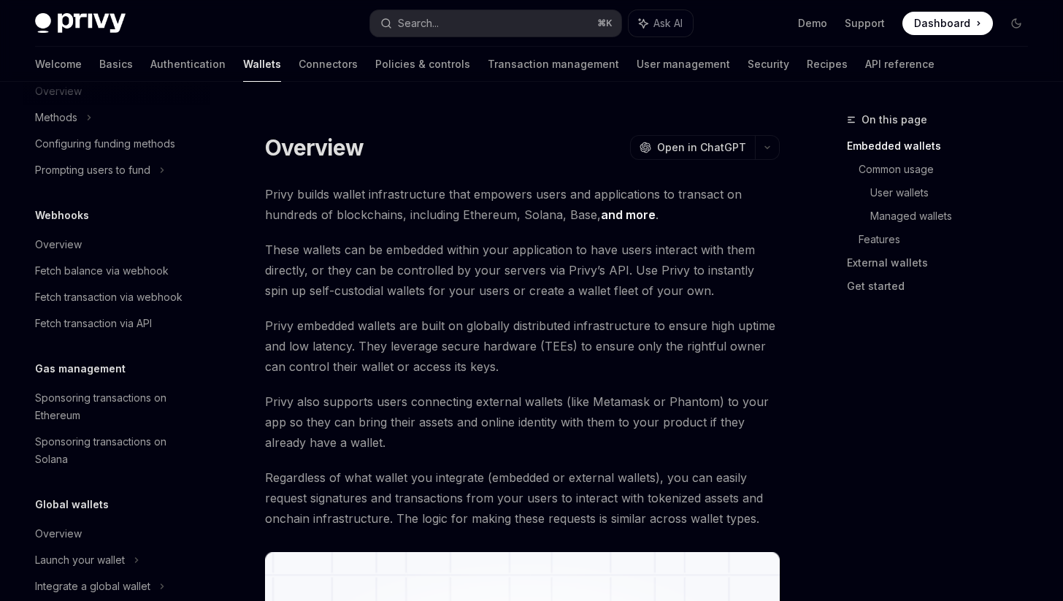
scroll to position [662, 0]
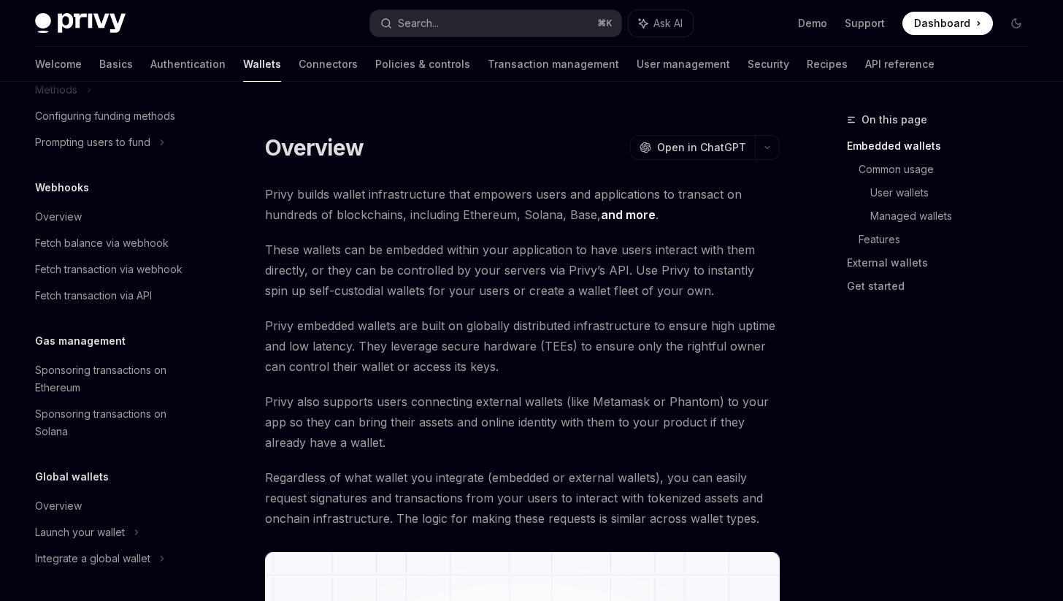
click at [110, 478] on div "Global wallets" at bounding box center [116, 477] width 187 height 18
click at [110, 499] on div "Overview" at bounding box center [118, 506] width 166 height 18
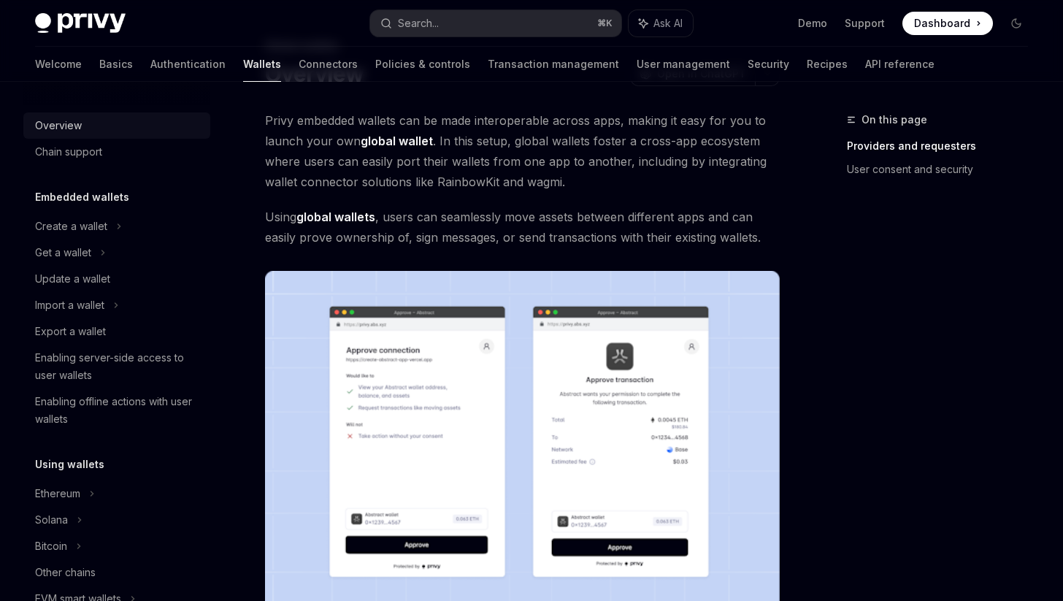
click at [80, 120] on div "Overview" at bounding box center [58, 126] width 47 height 18
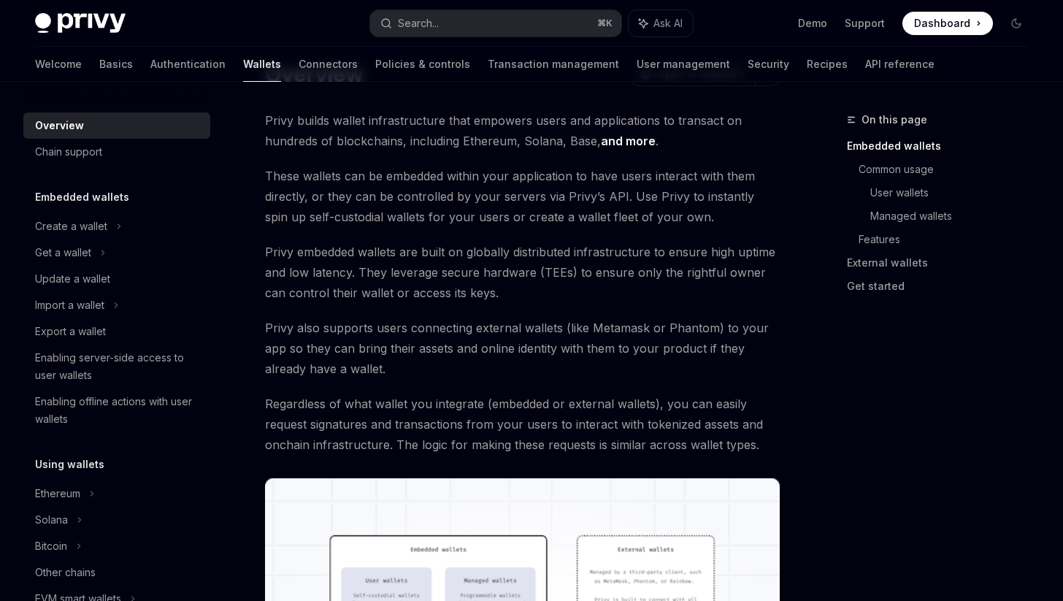
type textarea "*"
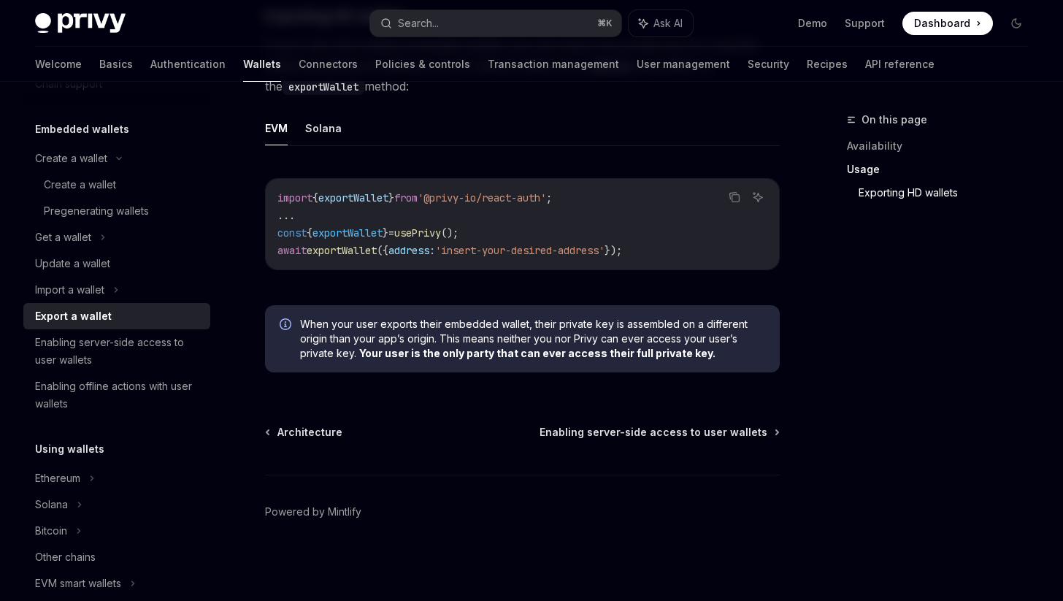
scroll to position [56, 0]
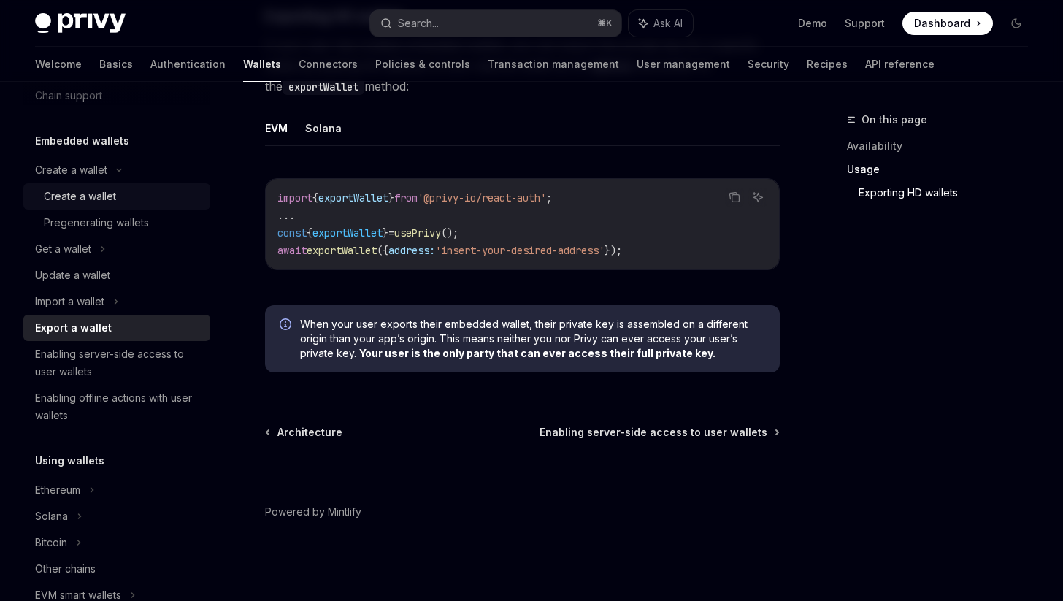
click at [127, 193] on div "Create a wallet" at bounding box center [123, 197] width 158 height 18
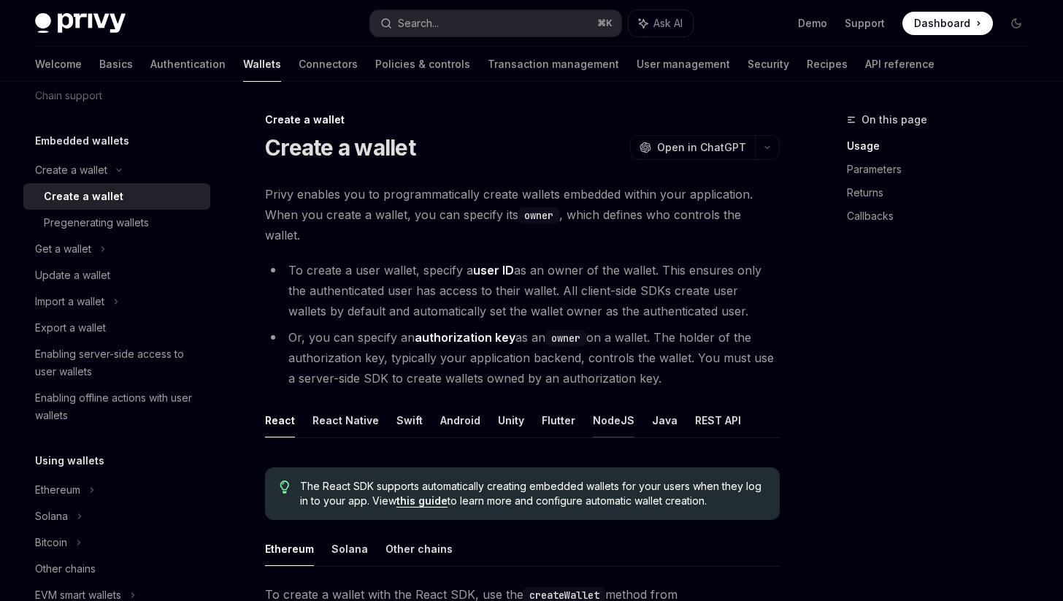
click at [616, 407] on button "NodeJS" at bounding box center [614, 420] width 42 height 34
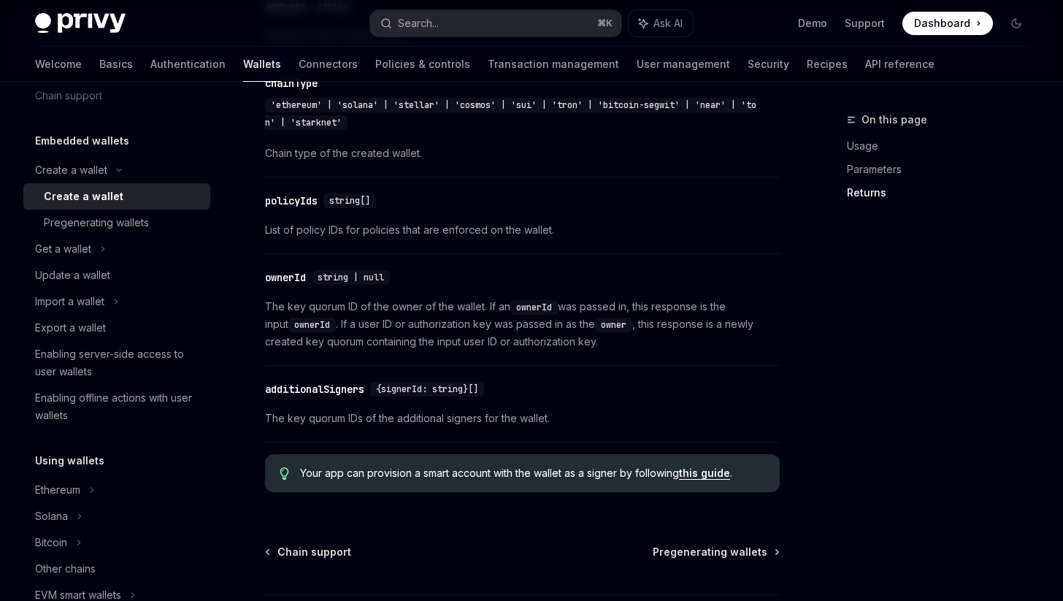
scroll to position [1743, 0]
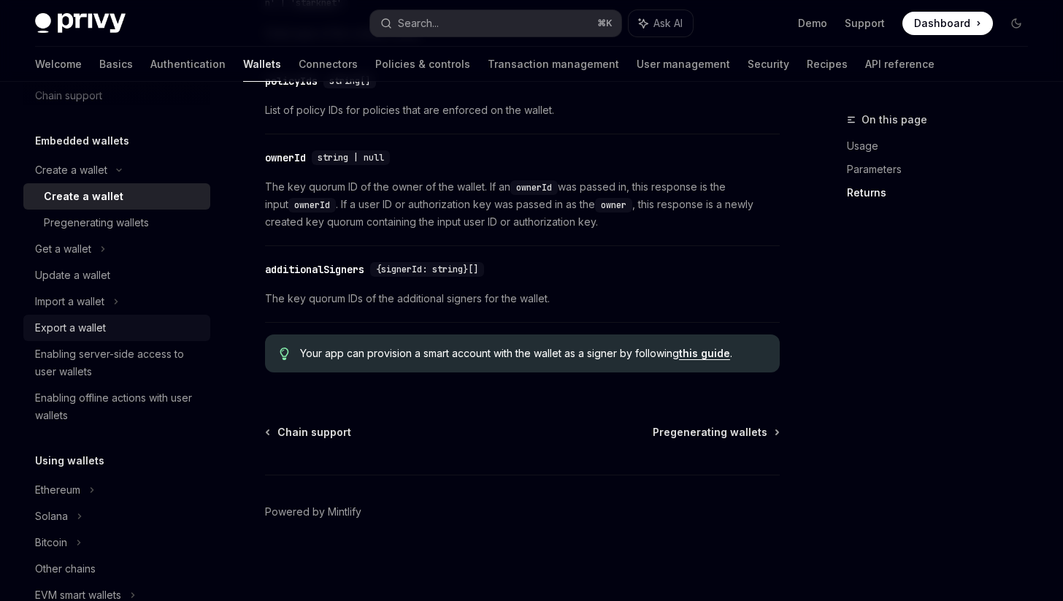
click at [138, 334] on div "Export a wallet" at bounding box center [118, 328] width 166 height 18
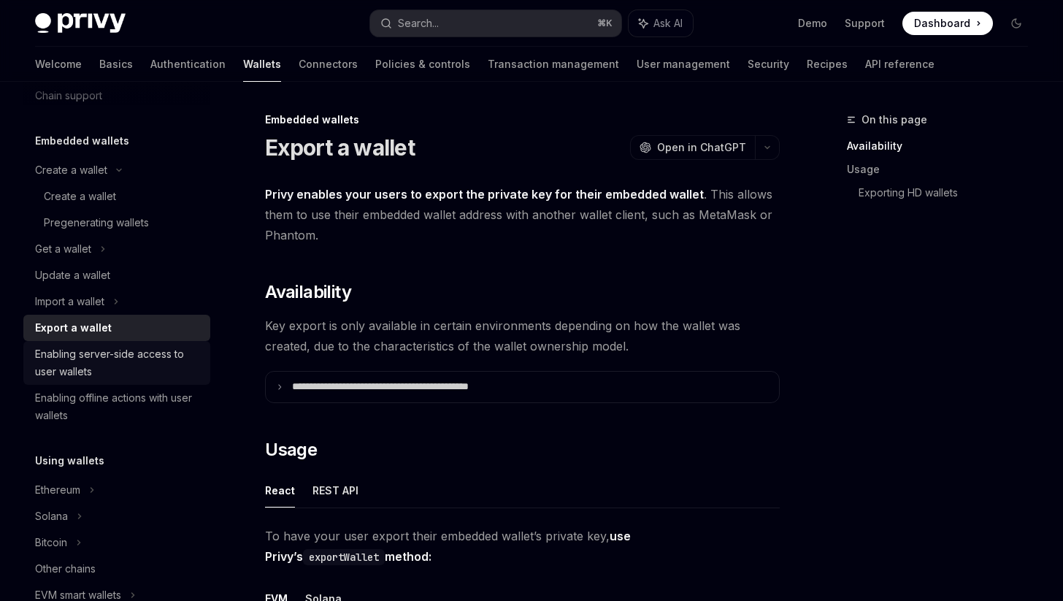
click at [164, 352] on div "Enabling server-side access to user wallets" at bounding box center [118, 362] width 166 height 35
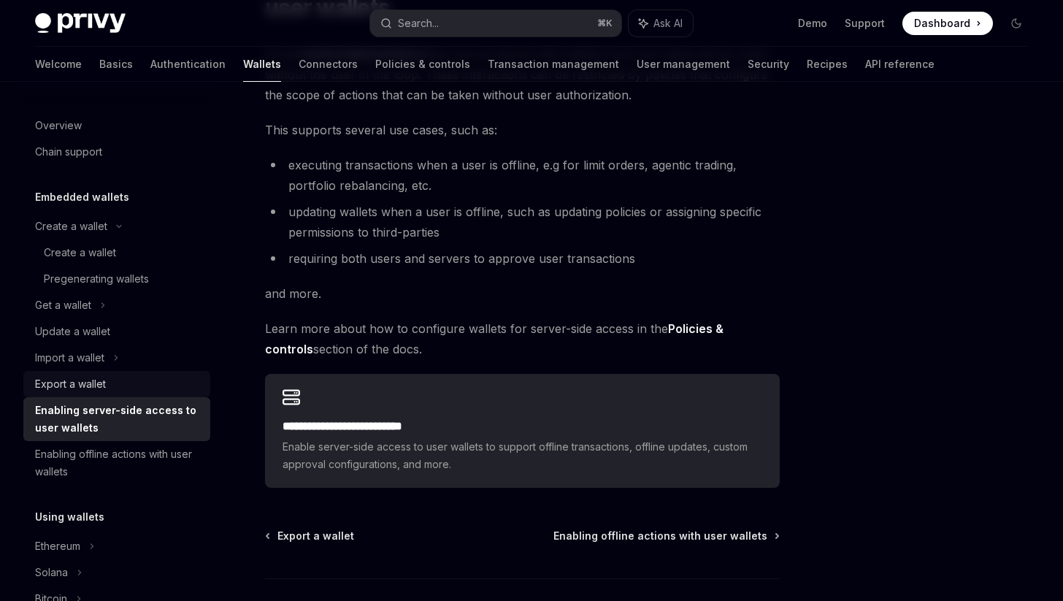
click at [107, 373] on link "Export a wallet" at bounding box center [116, 384] width 187 height 26
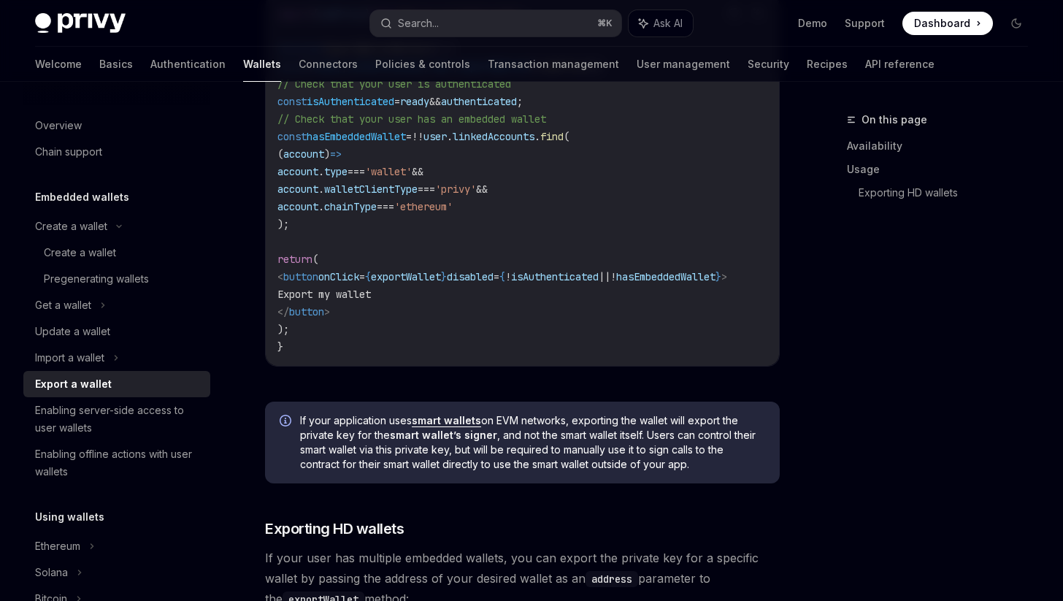
scroll to position [1016, 0]
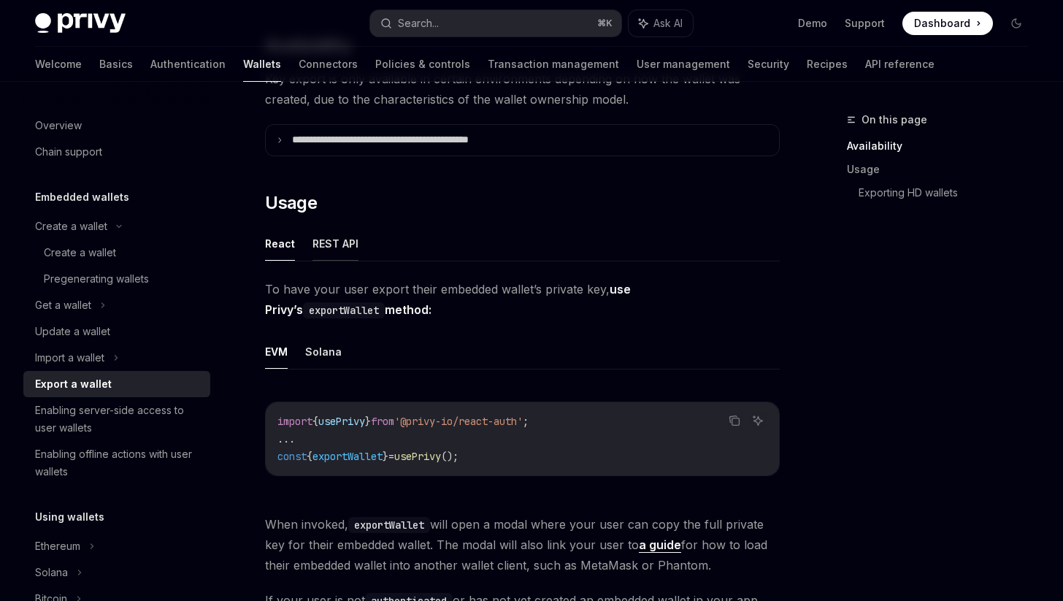
click at [341, 254] on button "REST API" at bounding box center [336, 243] width 46 height 34
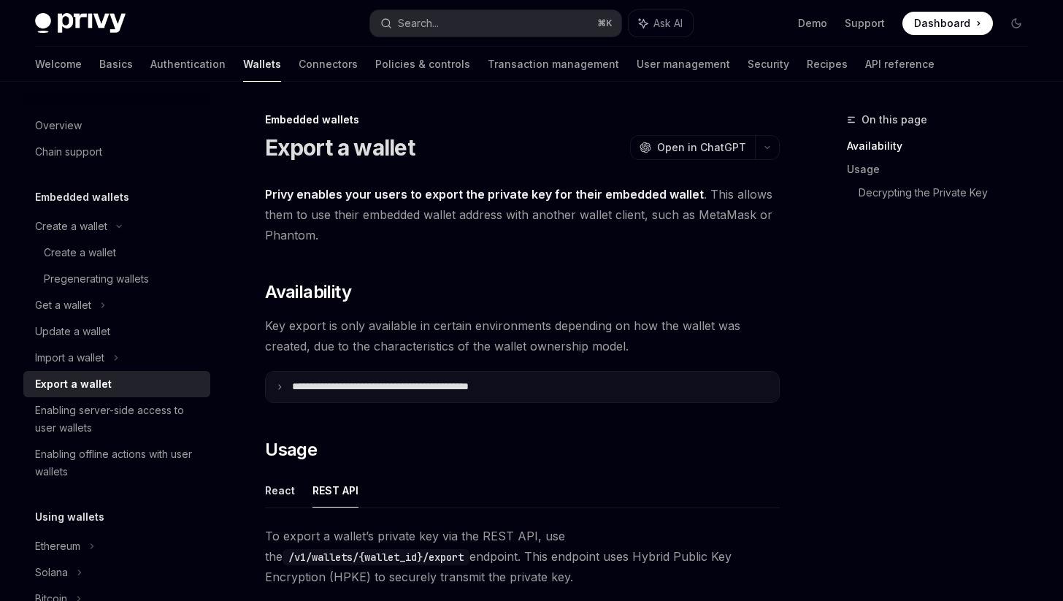
click at [383, 384] on p "**********" at bounding box center [412, 386] width 241 height 13
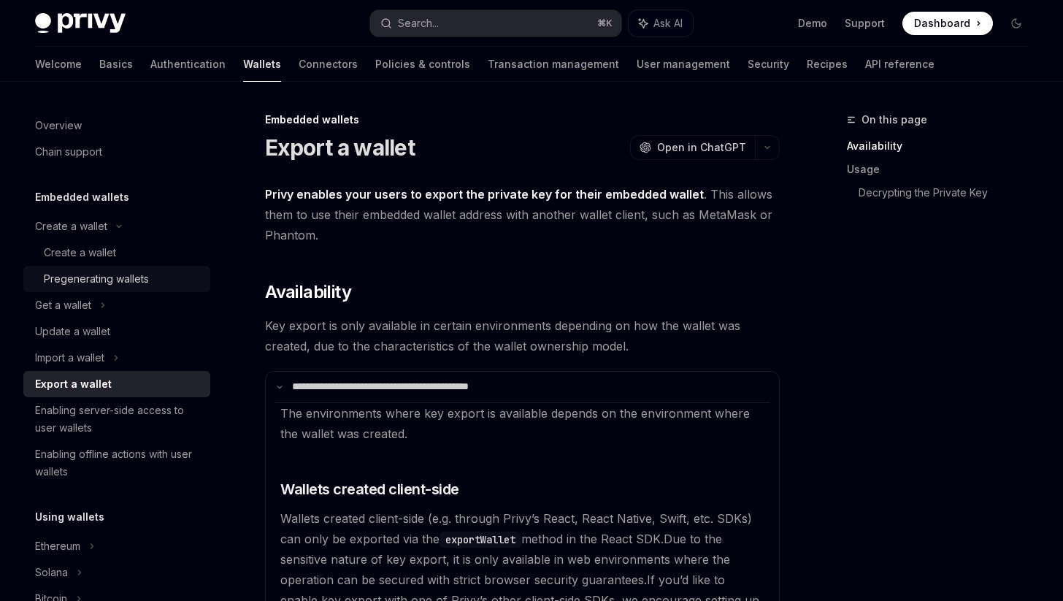
click at [136, 275] on div "Pregenerating wallets" at bounding box center [96, 279] width 105 height 18
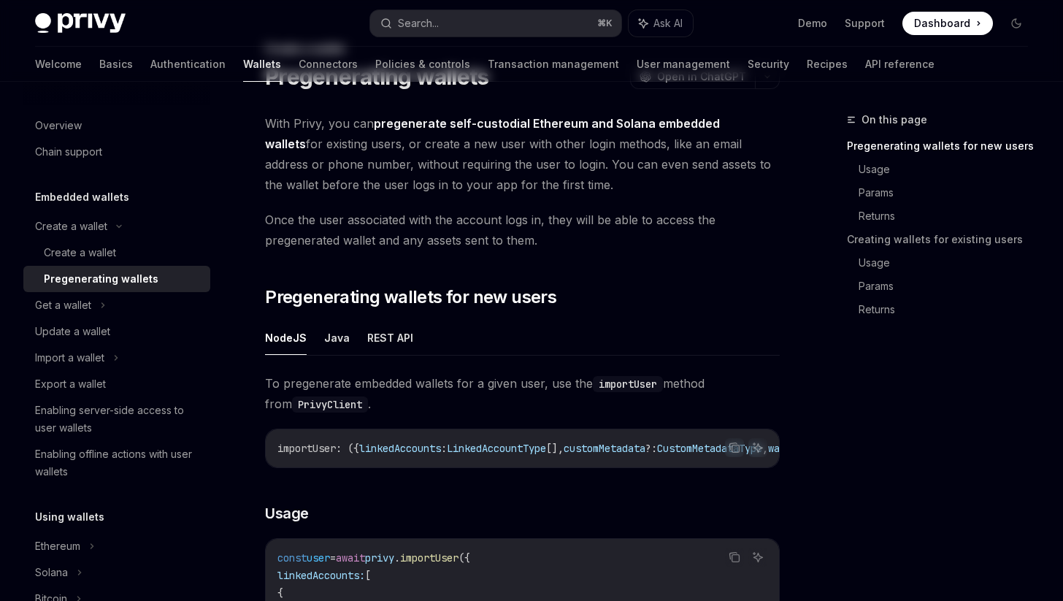
scroll to position [72, 0]
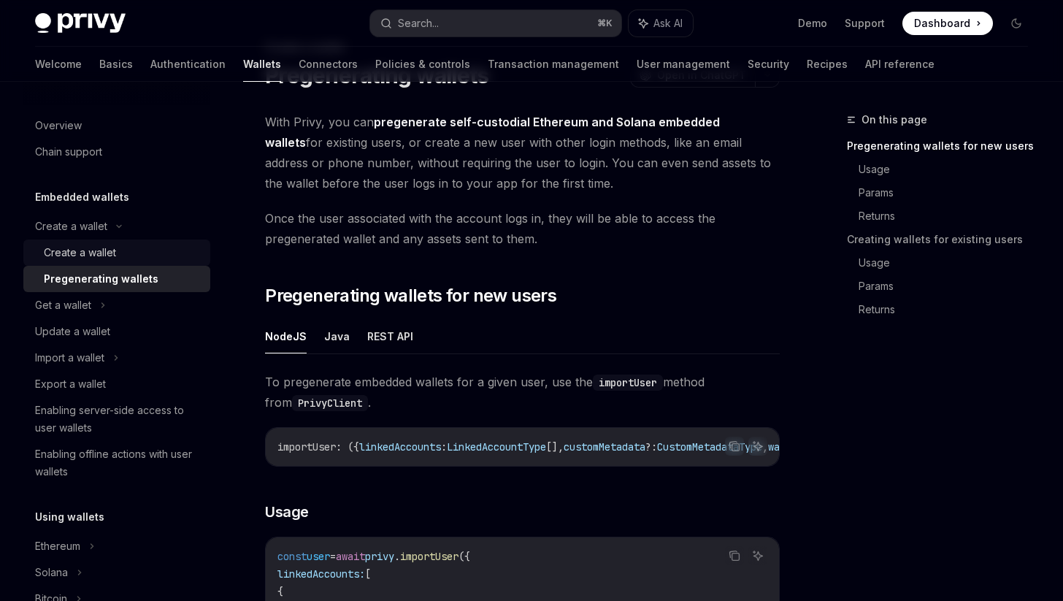
click at [68, 253] on div "Create a wallet" at bounding box center [80, 253] width 72 height 18
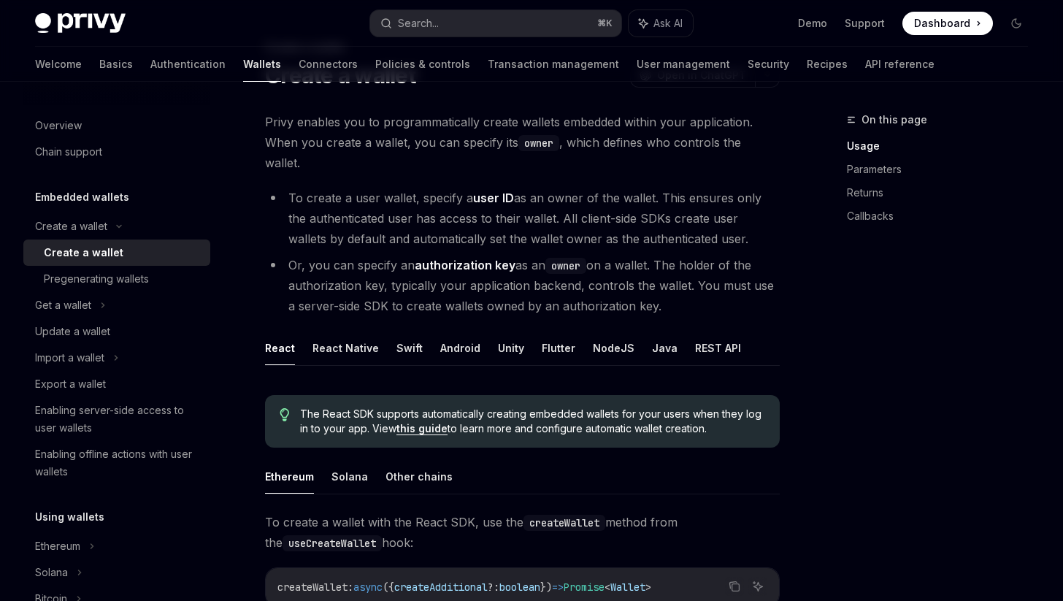
click at [629, 336] on ul "React React Native Swift Android Unity Flutter NodeJS Java REST API" at bounding box center [522, 348] width 515 height 35
click at [612, 334] on button "NodeJS" at bounding box center [614, 348] width 42 height 34
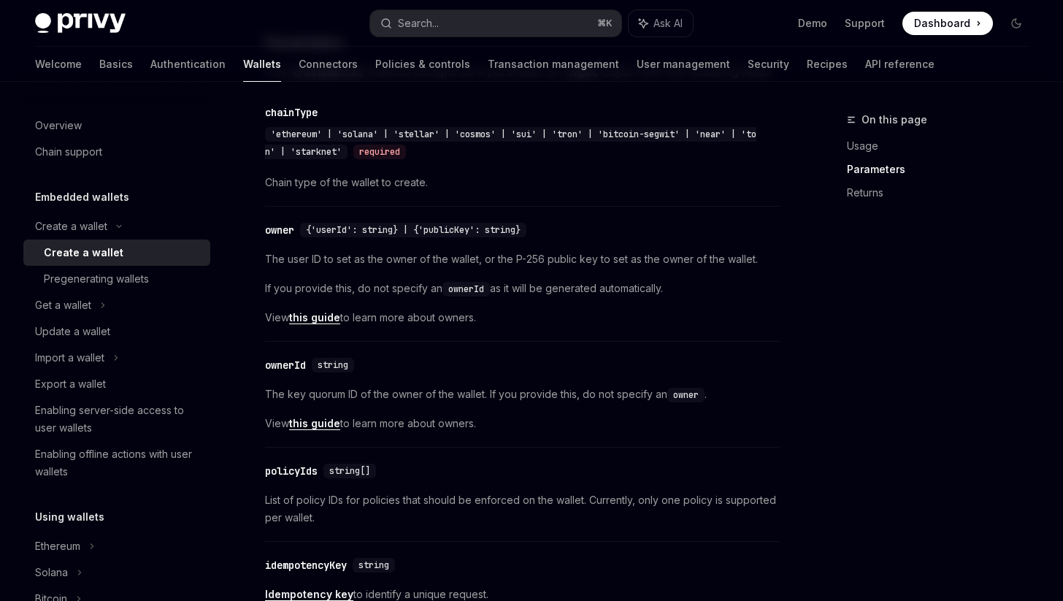
scroll to position [878, 0]
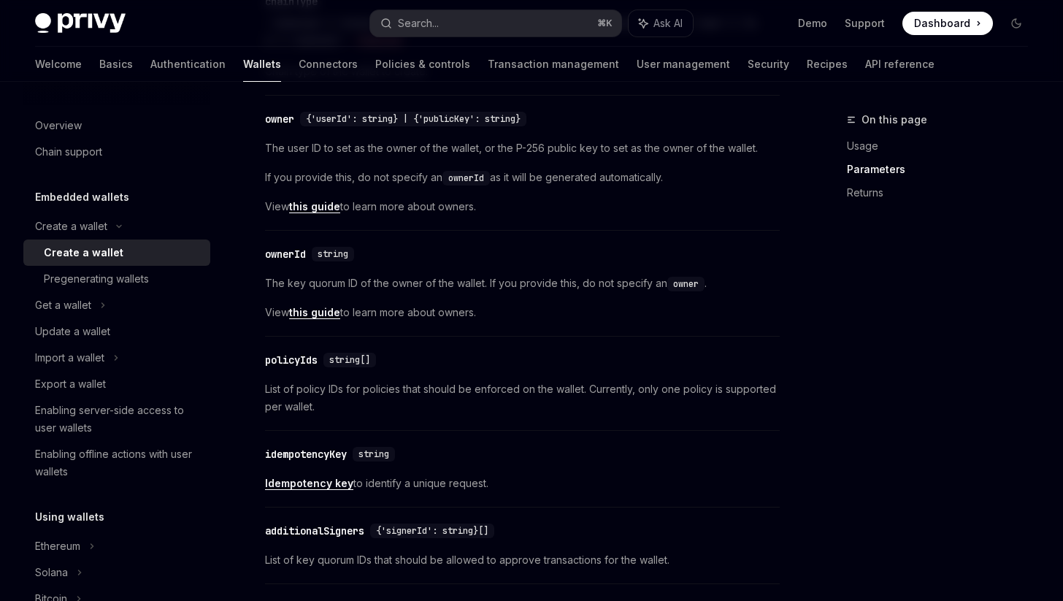
click at [329, 319] on link "this guide" at bounding box center [314, 312] width 51 height 13
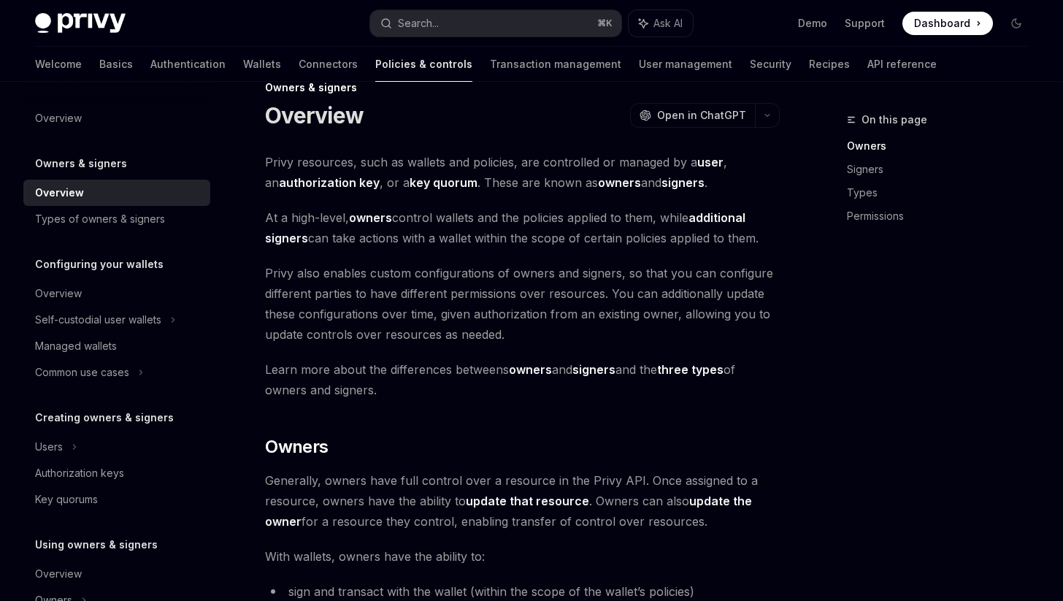
scroll to position [53, 0]
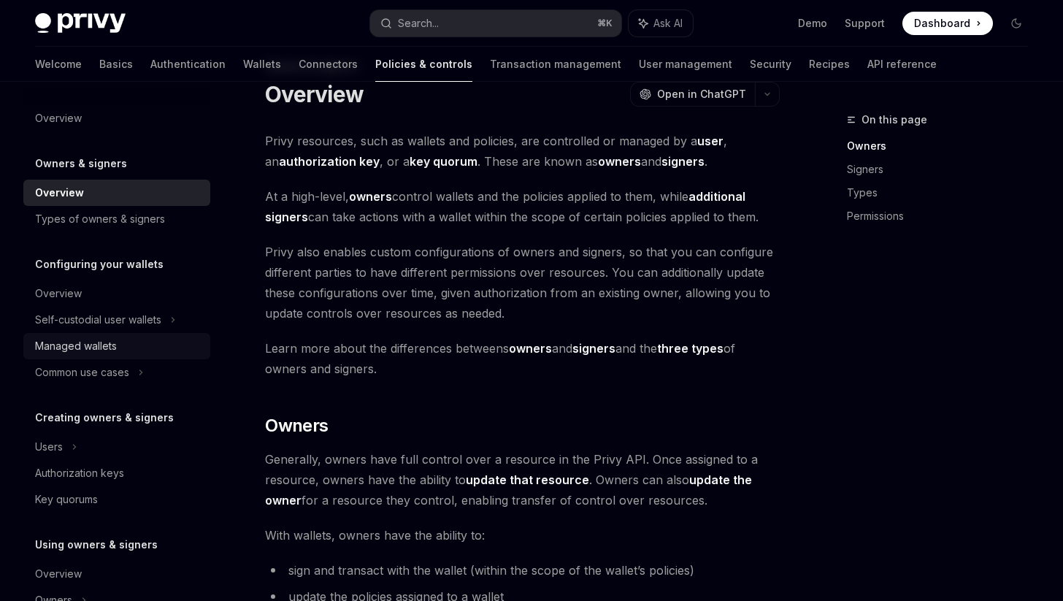
click at [179, 337] on div "Managed wallets" at bounding box center [118, 346] width 166 height 18
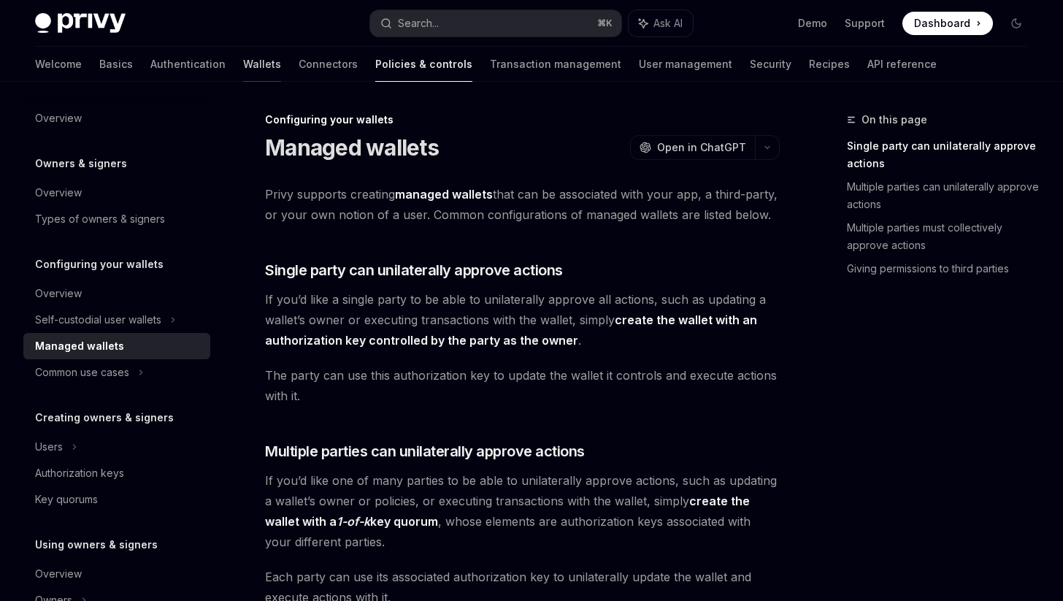
click at [243, 65] on link "Wallets" at bounding box center [262, 64] width 38 height 35
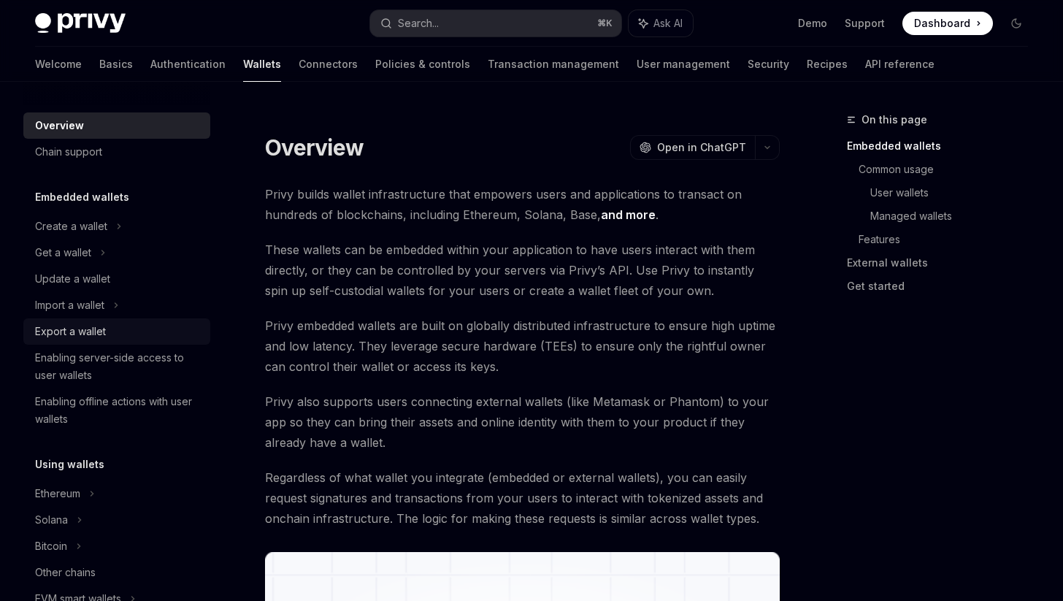
click at [130, 326] on div "Export a wallet" at bounding box center [118, 332] width 166 height 18
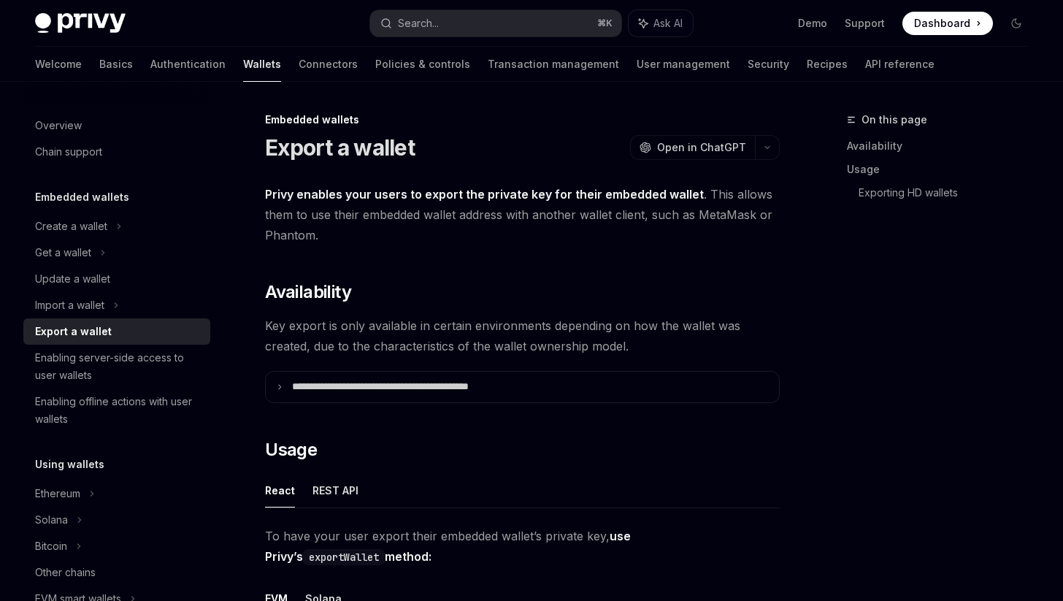
type textarea "*"
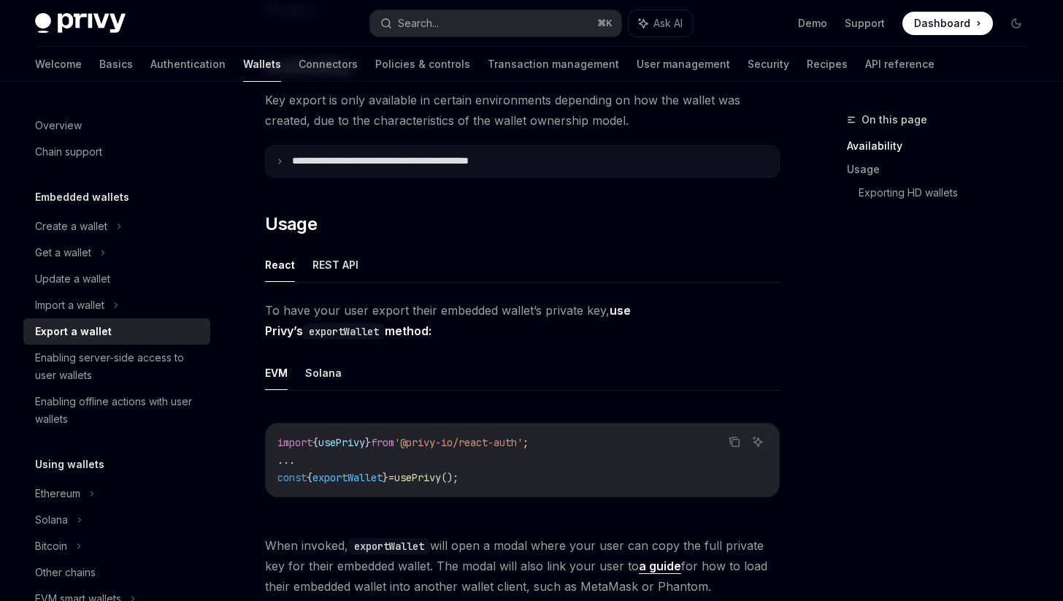
scroll to position [226, 0]
